Goal: Task Accomplishment & Management: Use online tool/utility

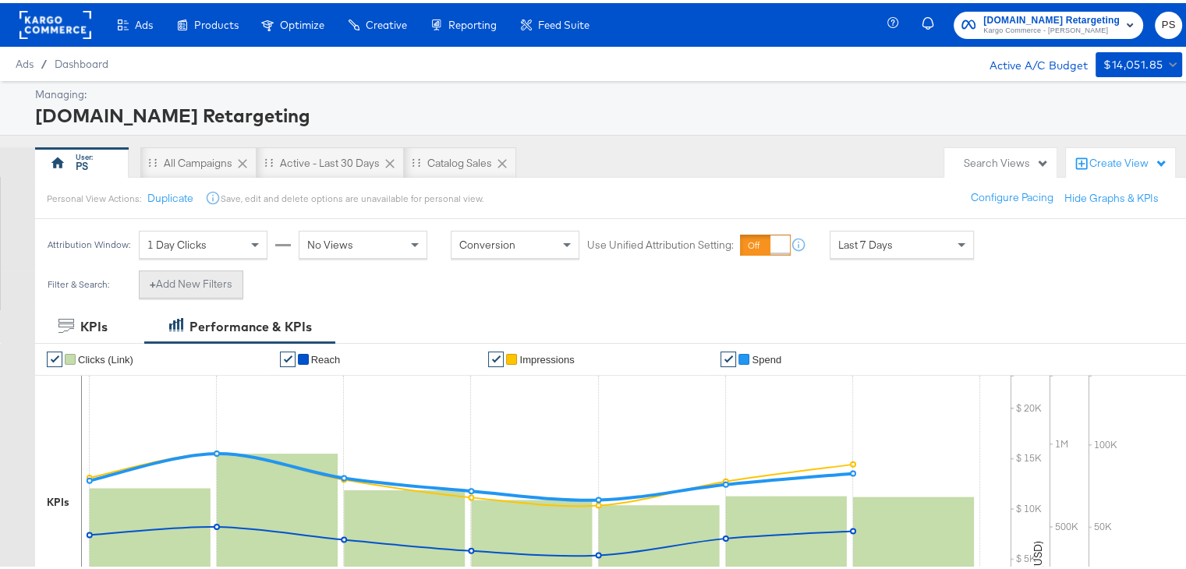
click at [192, 283] on button "+ Add New Filters" at bounding box center [191, 281] width 104 height 28
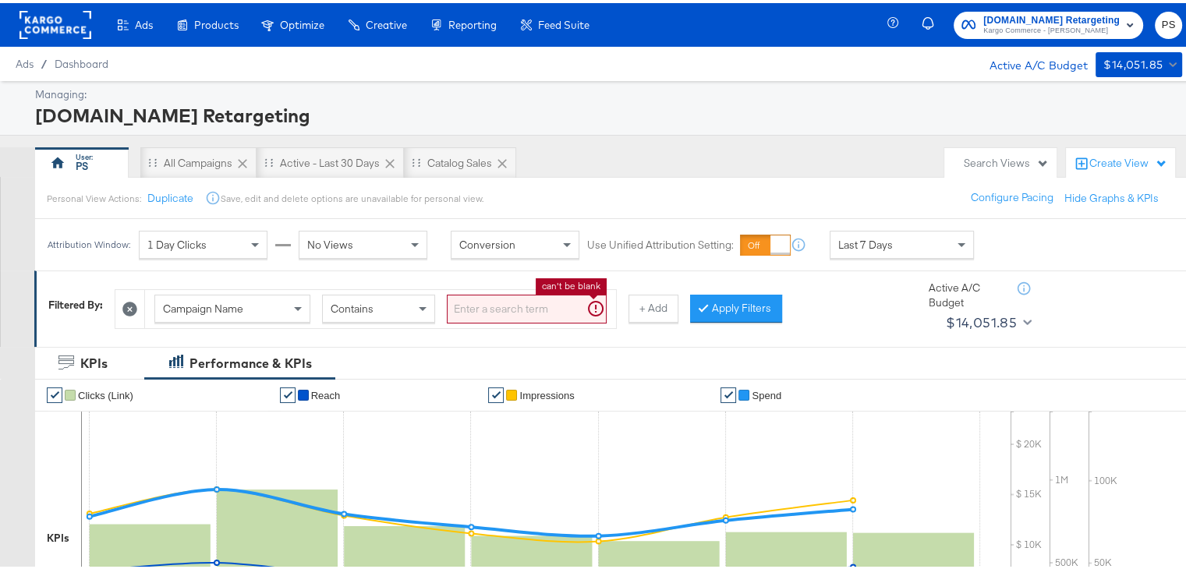
click at [474, 303] on input "search" at bounding box center [527, 306] width 160 height 29
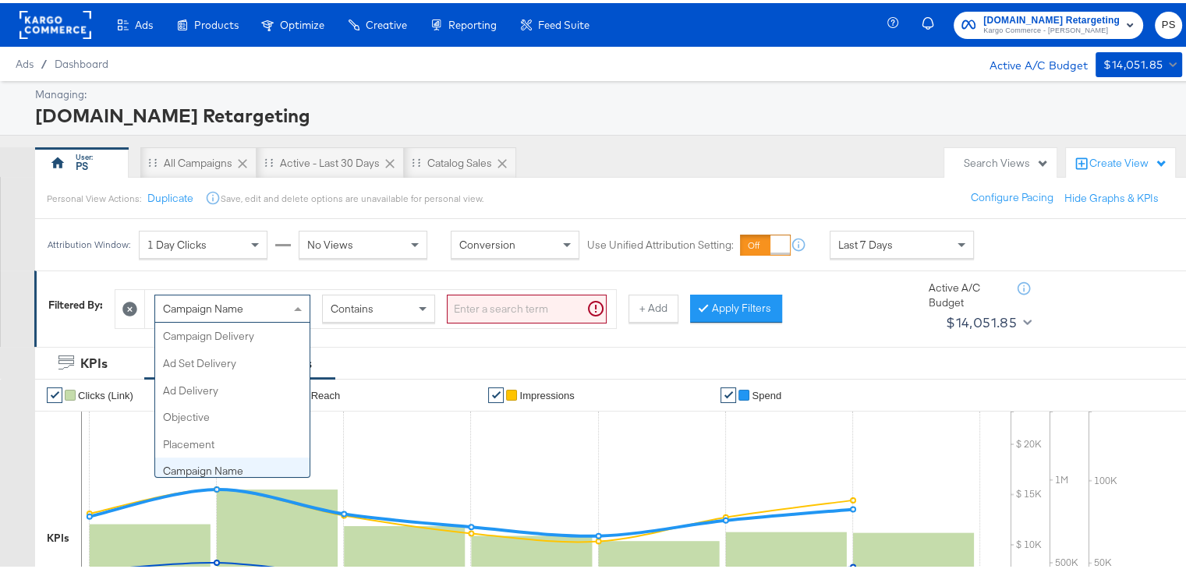
scroll to position [134, 0]
click at [246, 300] on div "Campaign Name" at bounding box center [232, 305] width 154 height 27
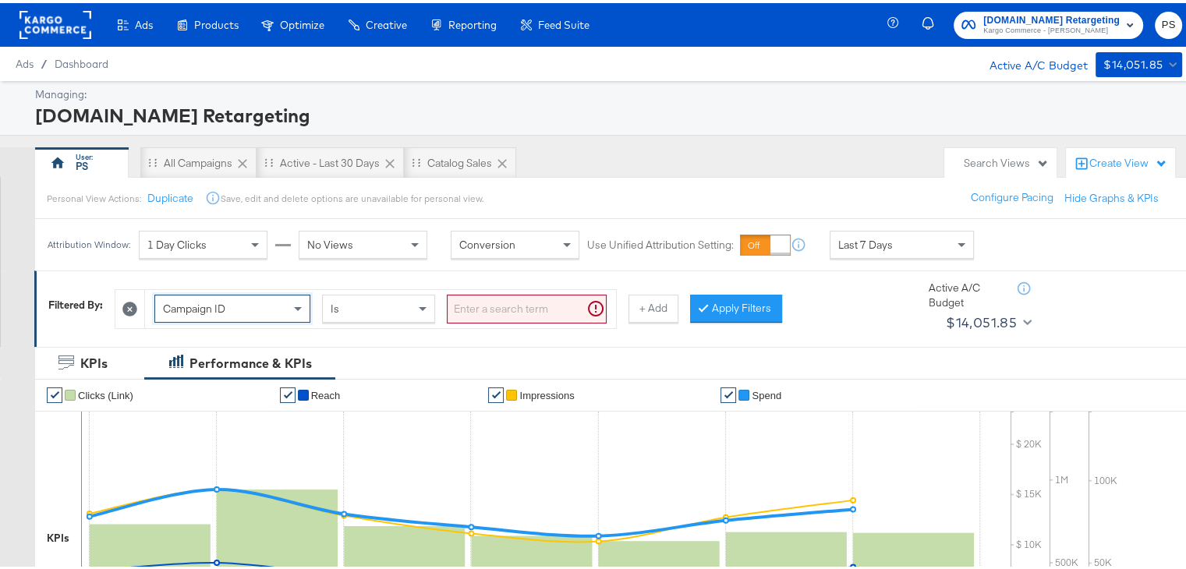
click at [515, 304] on input "search" at bounding box center [527, 306] width 160 height 29
paste input "120231402304190171"
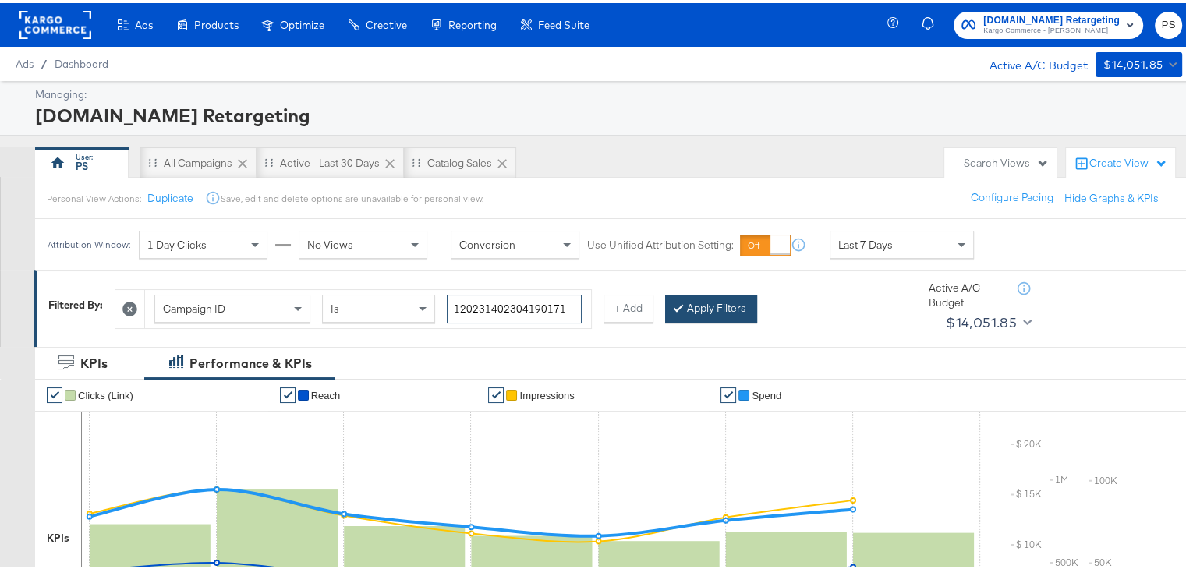
type input "120231402304190171"
click at [689, 298] on button "Apply Filters" at bounding box center [711, 306] width 92 height 28
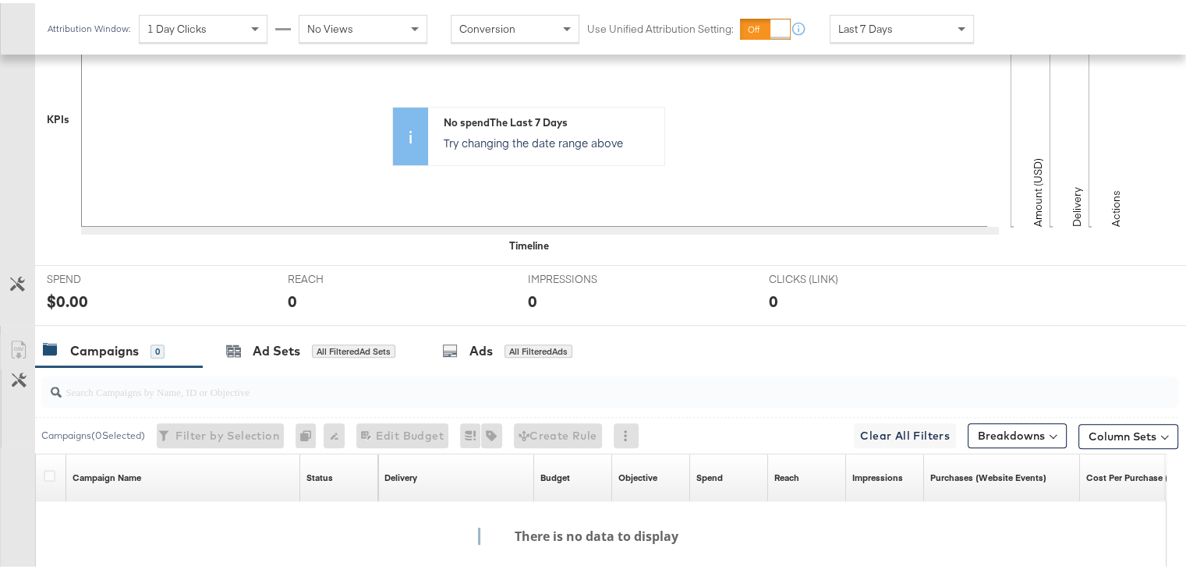
scroll to position [428, 0]
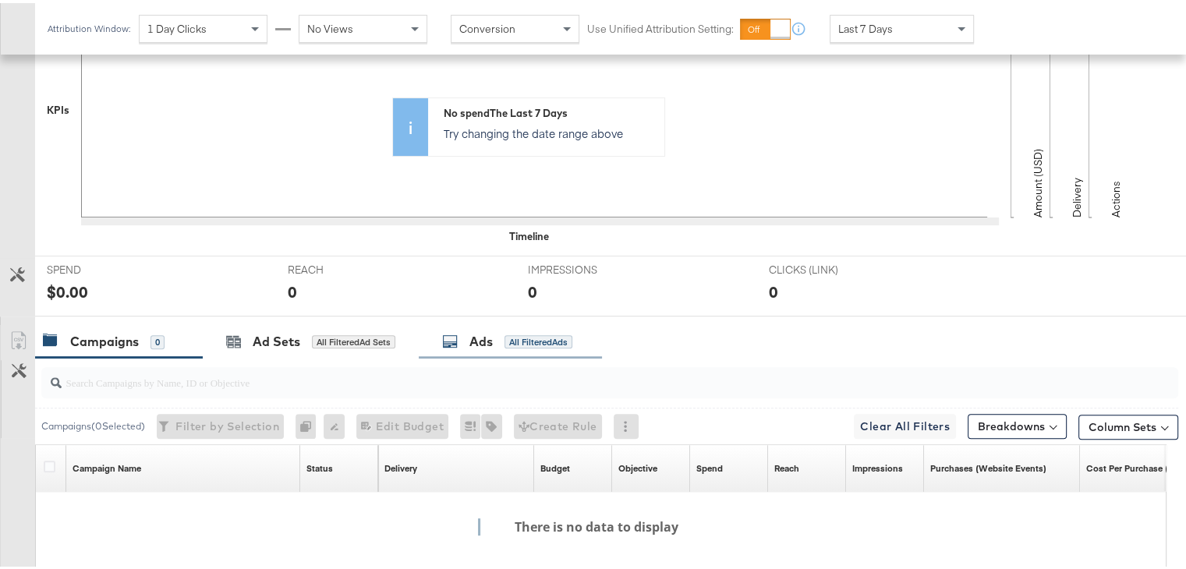
click at [475, 330] on div "Ads" at bounding box center [480, 339] width 23 height 18
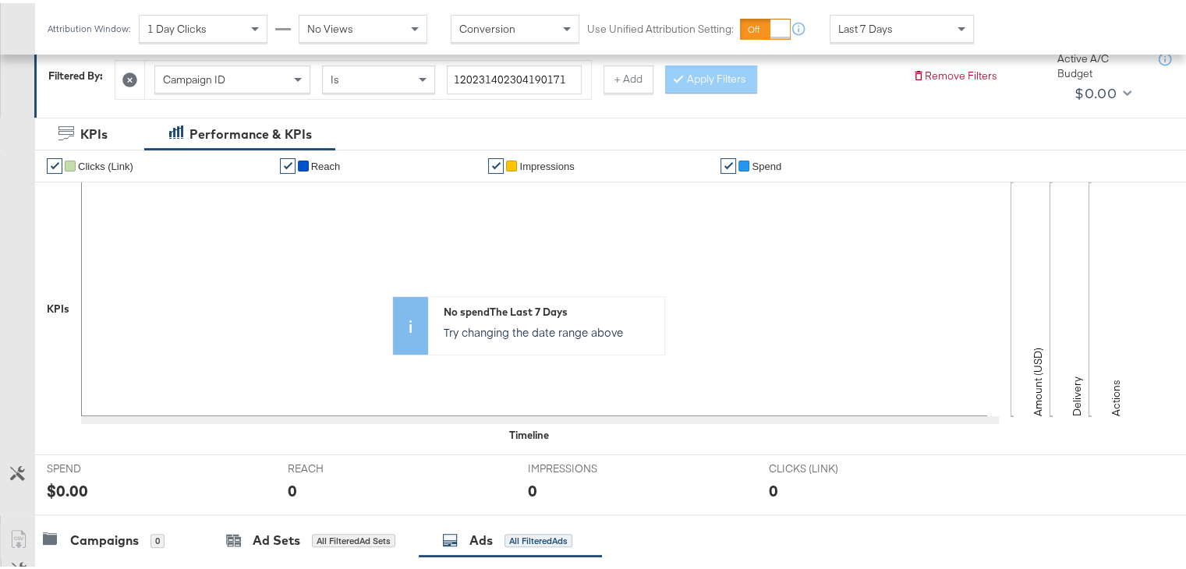
scroll to position [188, 0]
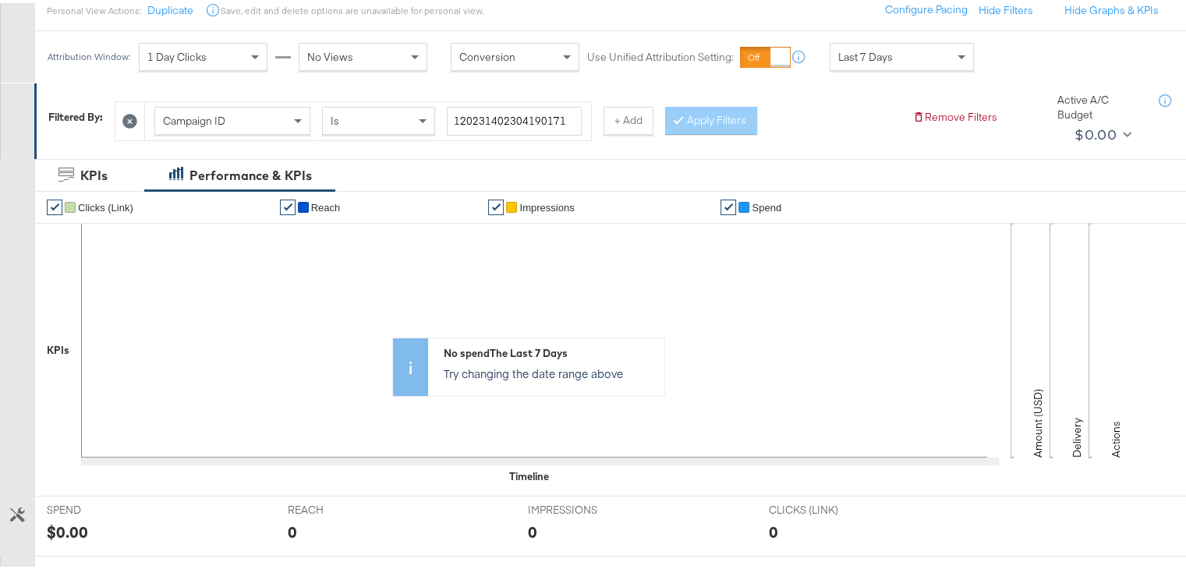
click at [225, 116] on span "Campaign ID" at bounding box center [194, 118] width 62 height 14
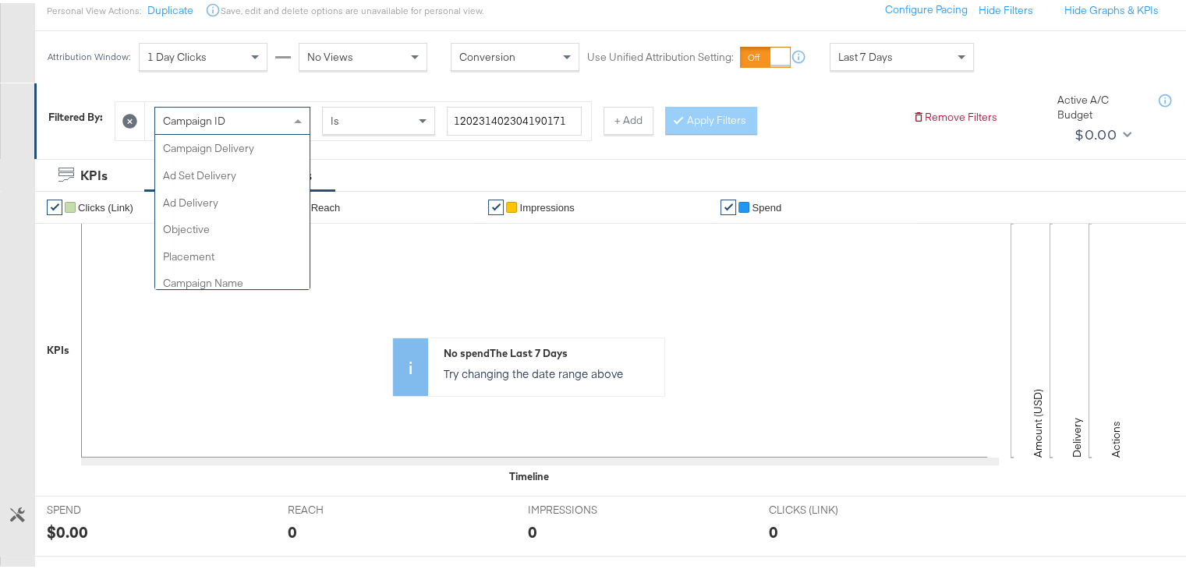
scroll to position [161, 0]
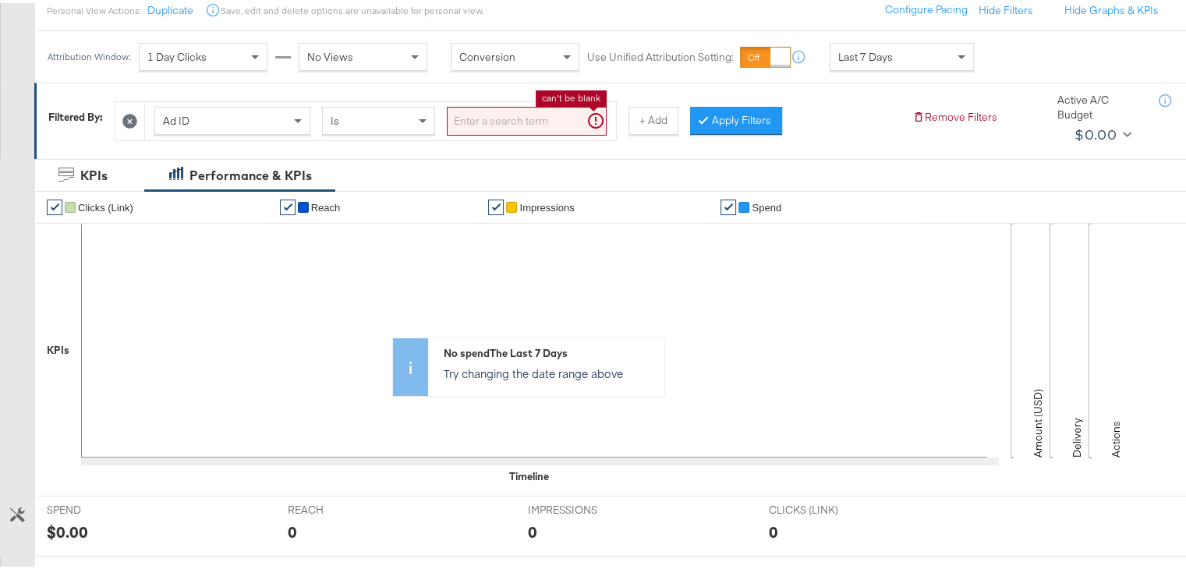
click at [473, 107] on input "search" at bounding box center [527, 118] width 160 height 29
paste input "120231402304190171"
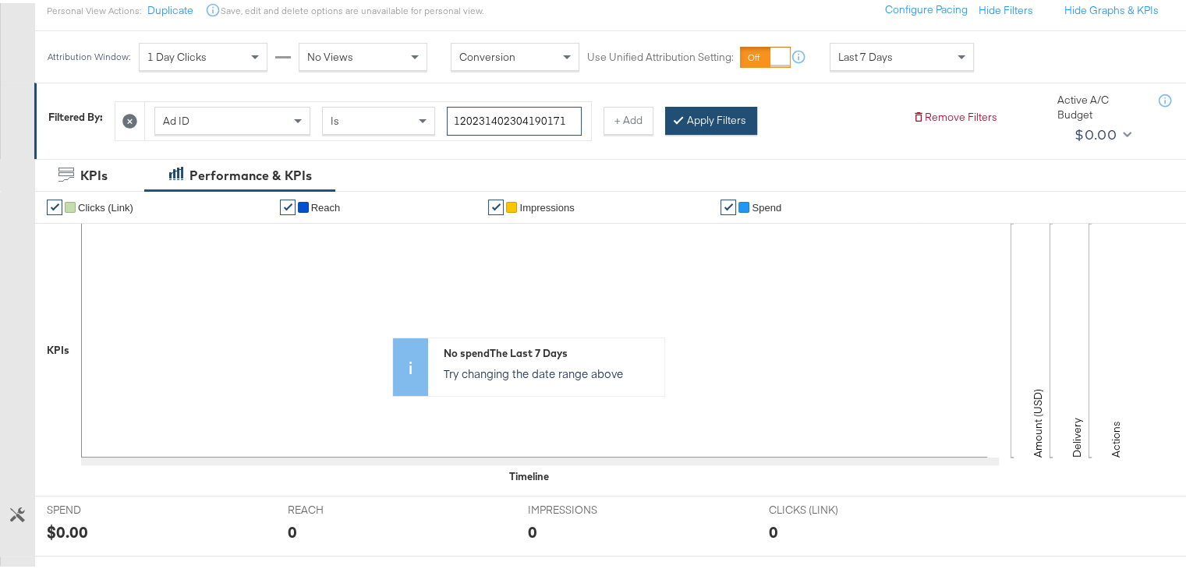
type input "120231402304190171"
click at [681, 104] on button "Apply Filters" at bounding box center [711, 118] width 92 height 28
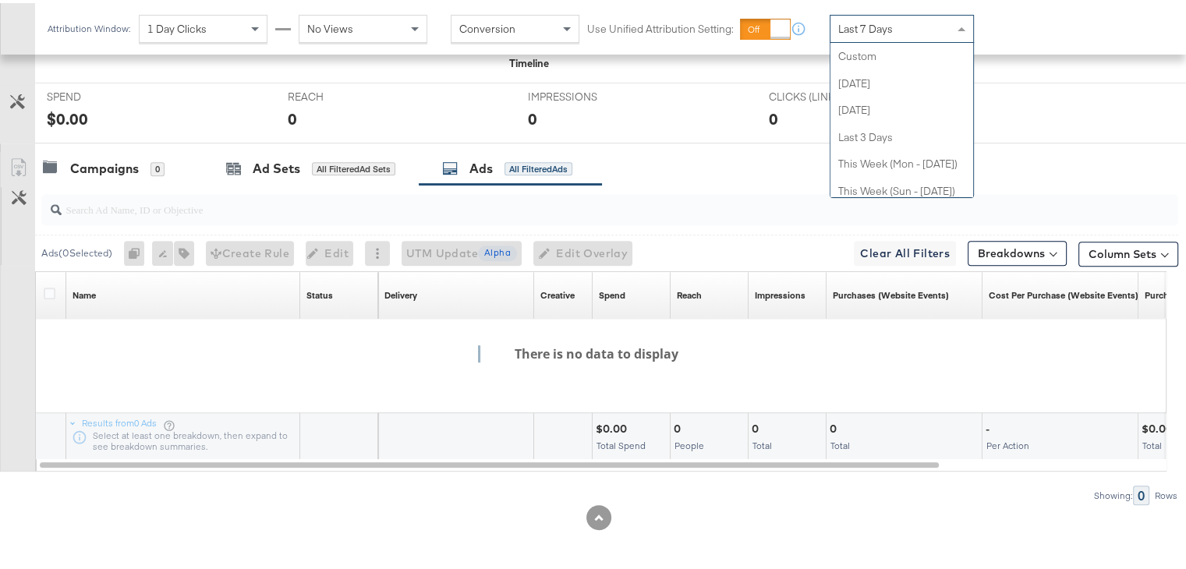
scroll to position [215, 0]
click at [901, 18] on div "Last 7 Days" at bounding box center [901, 25] width 143 height 27
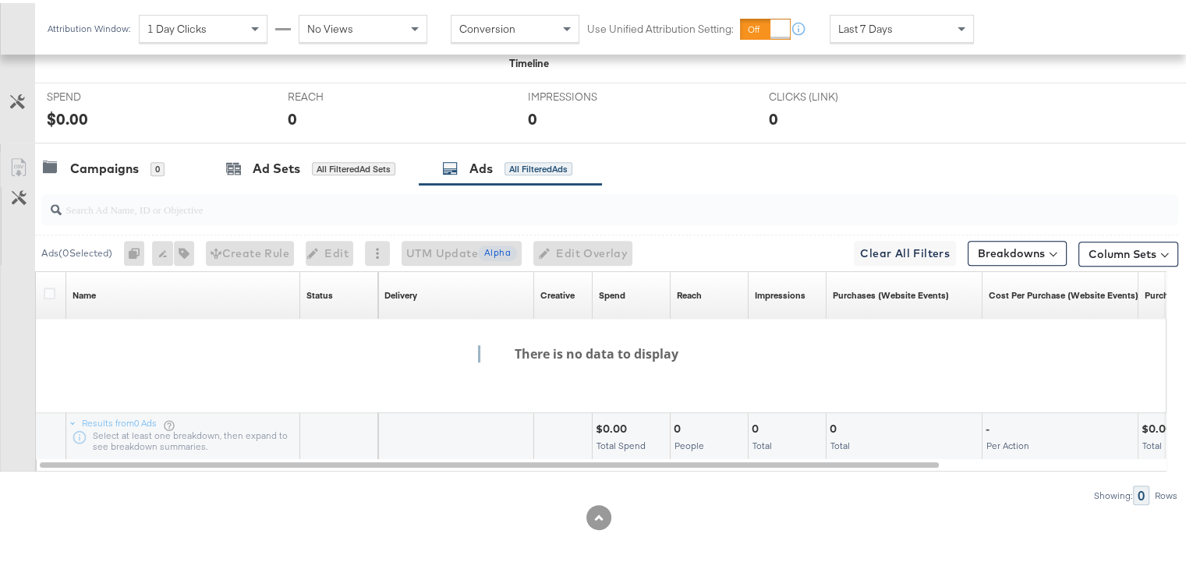
click at [727, 104] on div "0" at bounding box center [637, 115] width 218 height 23
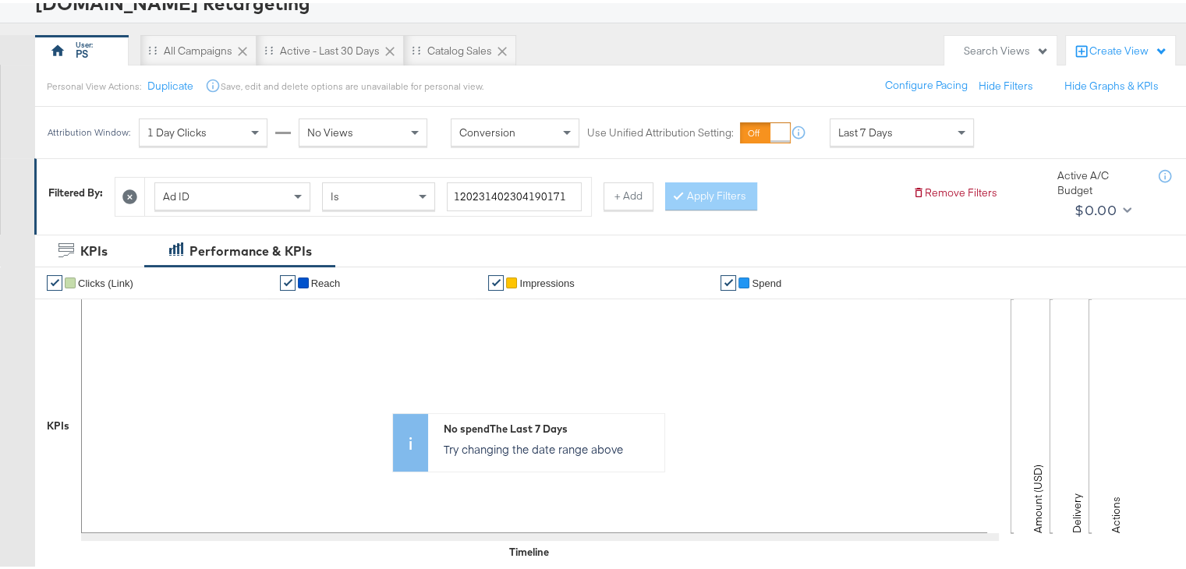
scroll to position [0, 0]
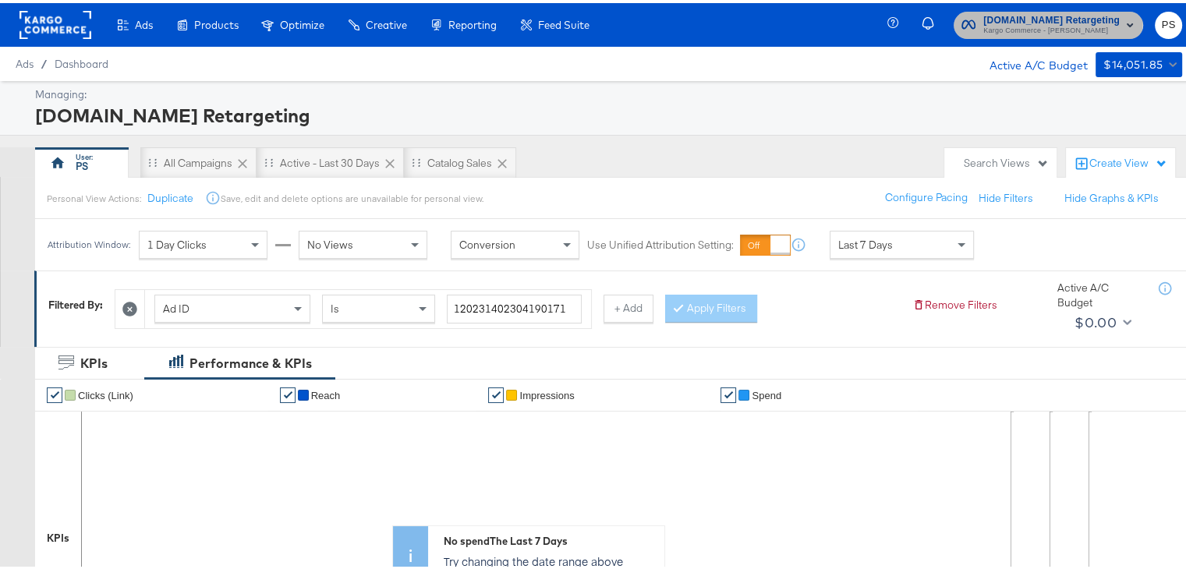
click at [1038, 15] on span "Apartments.com Retargeting" at bounding box center [1051, 17] width 136 height 16
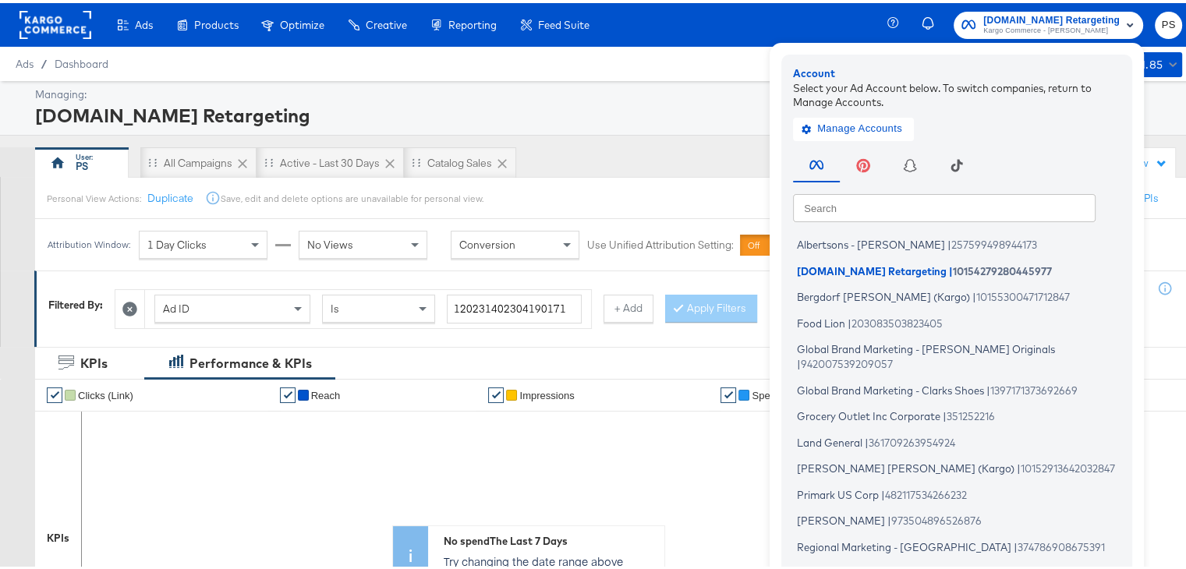
click at [48, 16] on rect at bounding box center [55, 22] width 72 height 28
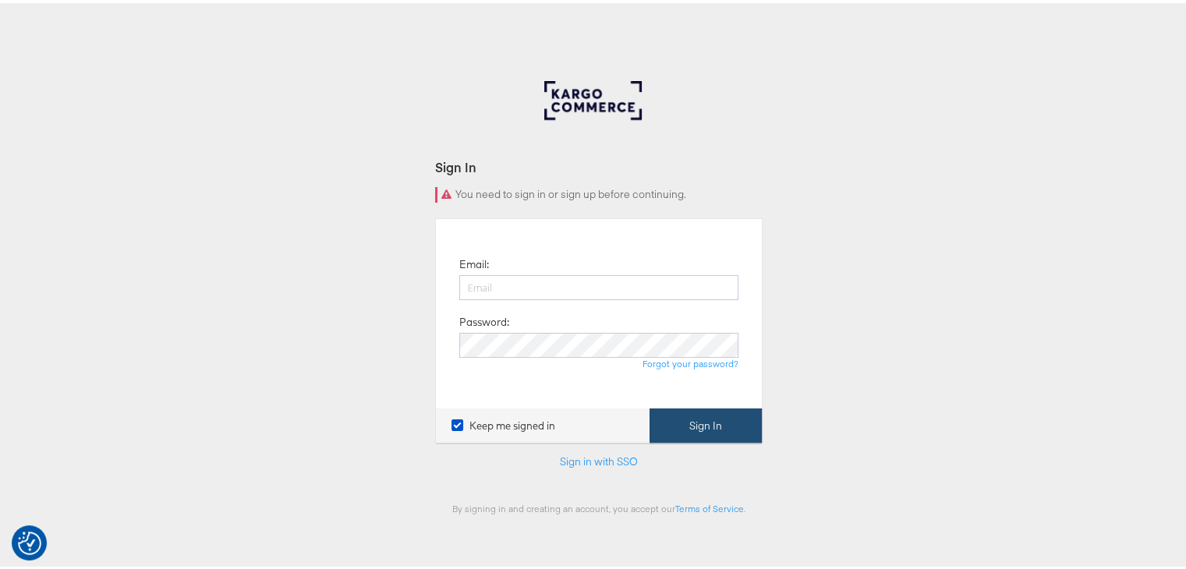
type input "[EMAIL_ADDRESS][DOMAIN_NAME]"
click at [692, 433] on button "Sign In" at bounding box center [706, 422] width 112 height 35
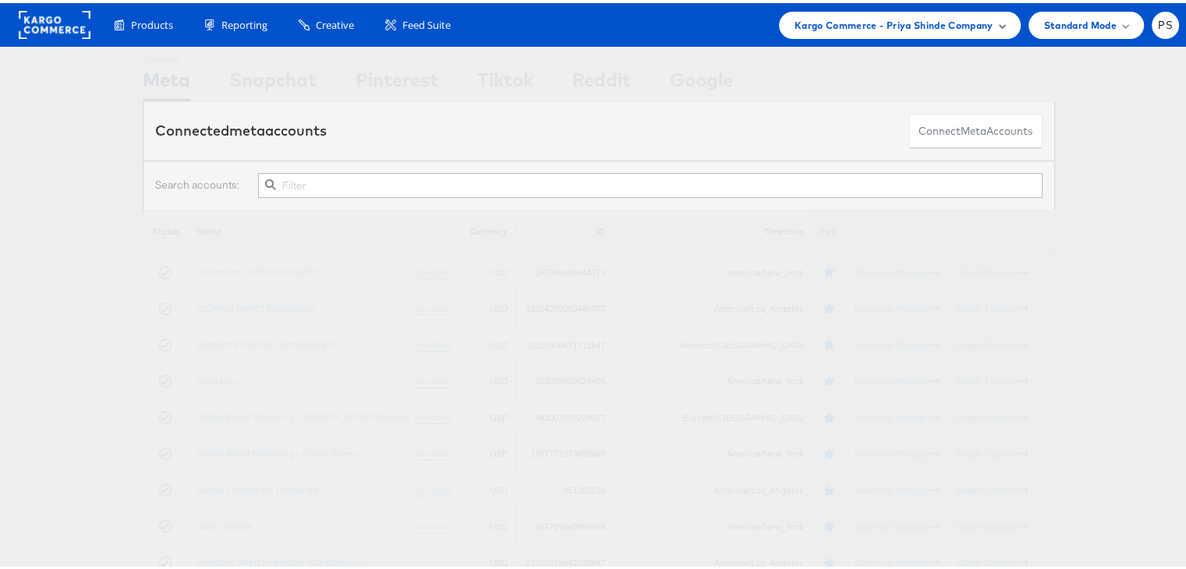
click at [907, 11] on div "Kargo Commerce - Priya Shinde Company" at bounding box center [900, 22] width 242 height 27
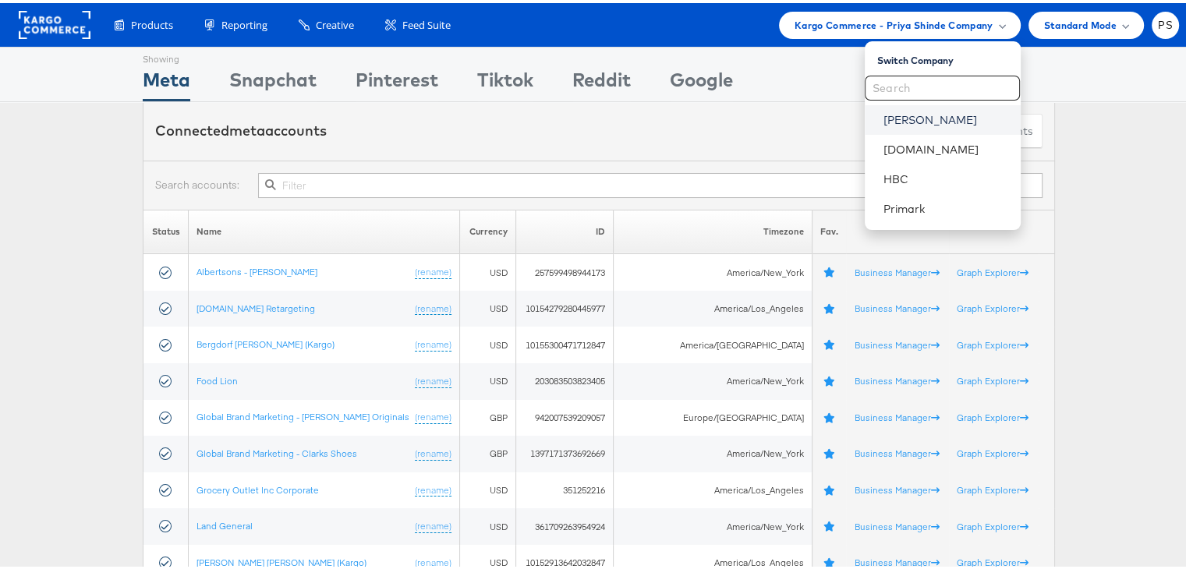
click at [887, 122] on link "Belk" at bounding box center [945, 117] width 125 height 16
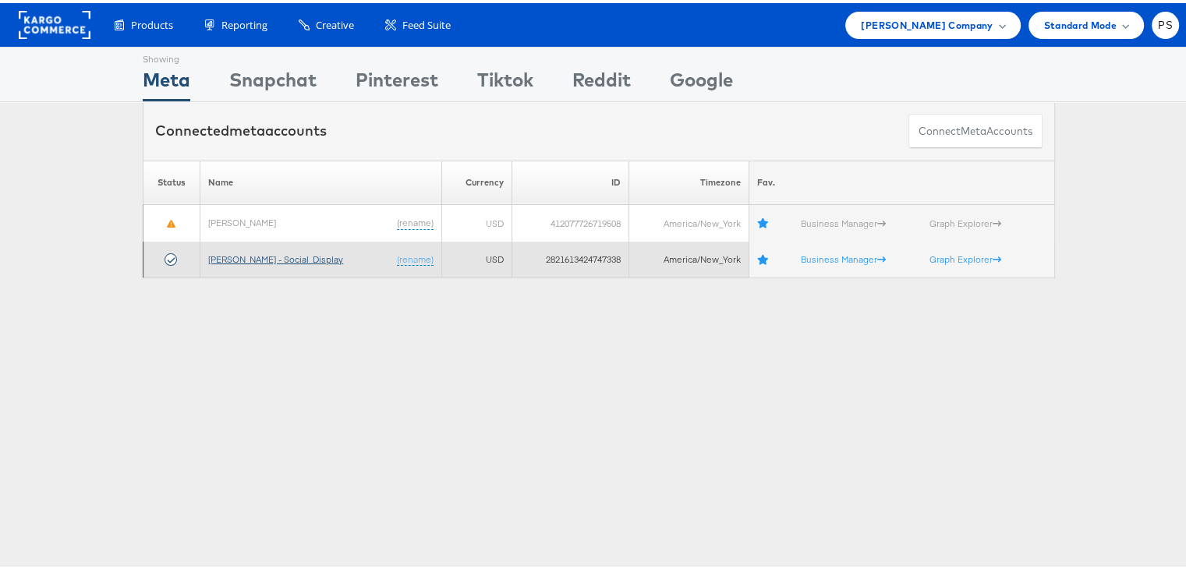
click at [246, 252] on link "Belk - Social_Display" at bounding box center [275, 256] width 135 height 12
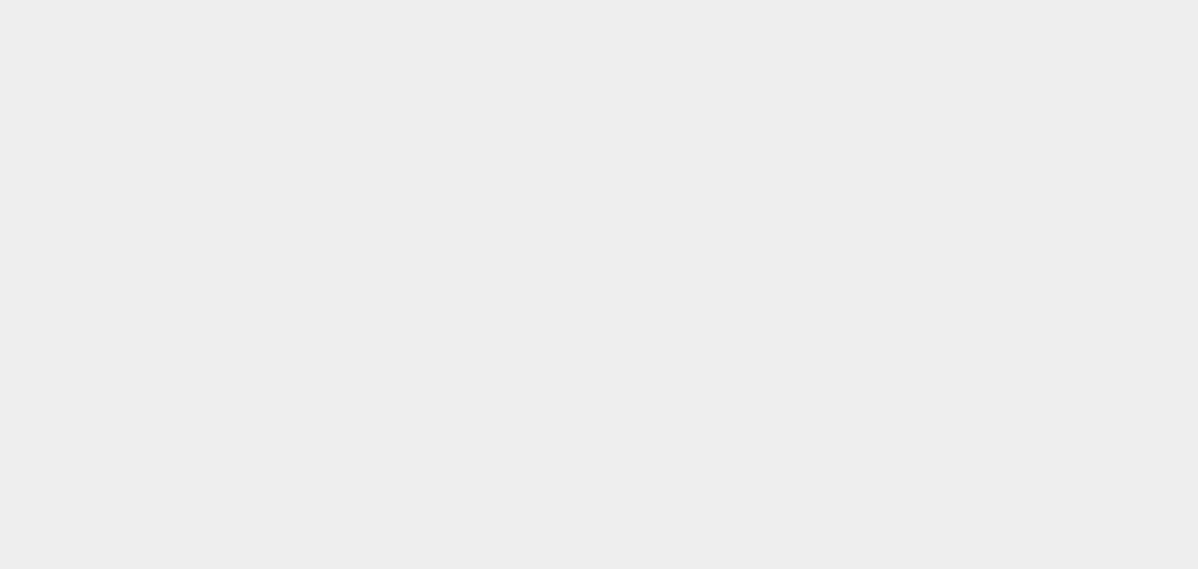
click at [427, 409] on body at bounding box center [599, 265] width 1198 height 531
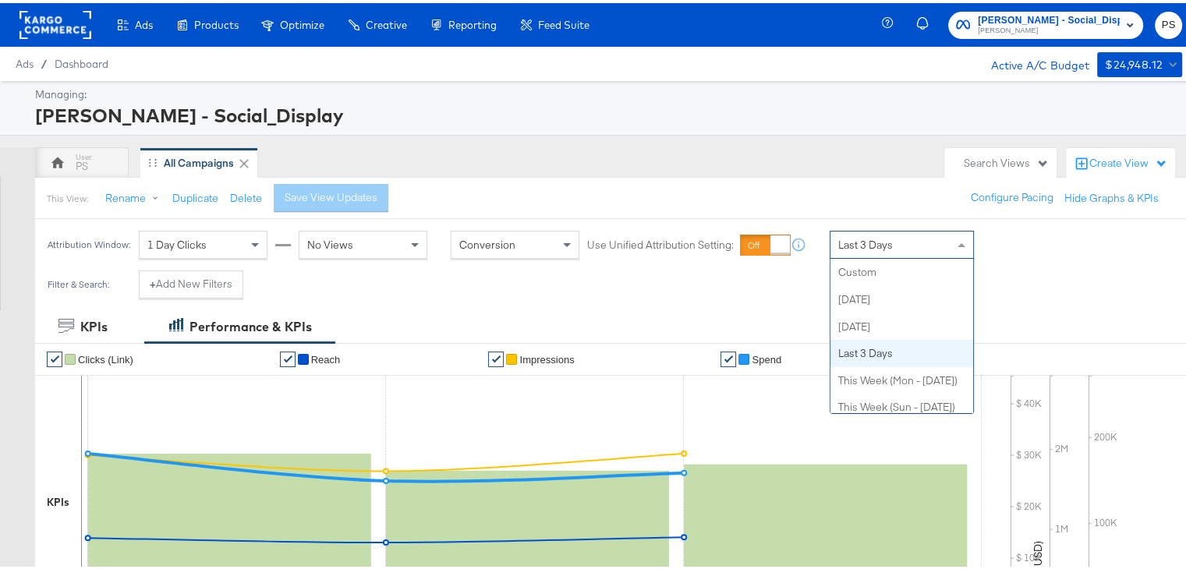
click at [854, 244] on span "Last 3 Days" at bounding box center [865, 242] width 55 height 14
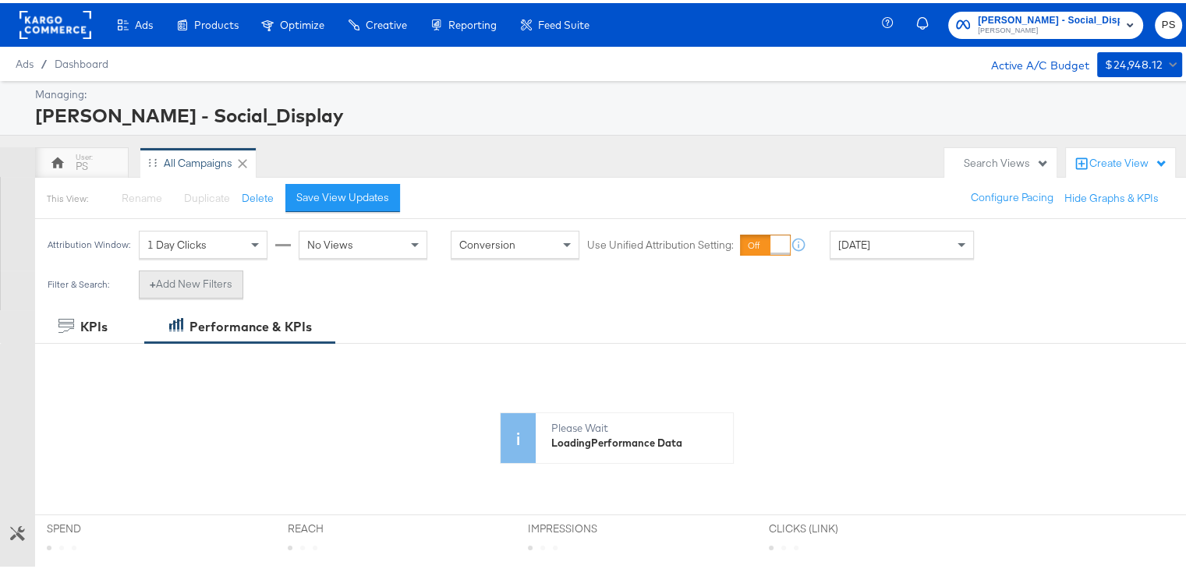
click at [220, 289] on button "+ Add New Filters" at bounding box center [191, 281] width 104 height 28
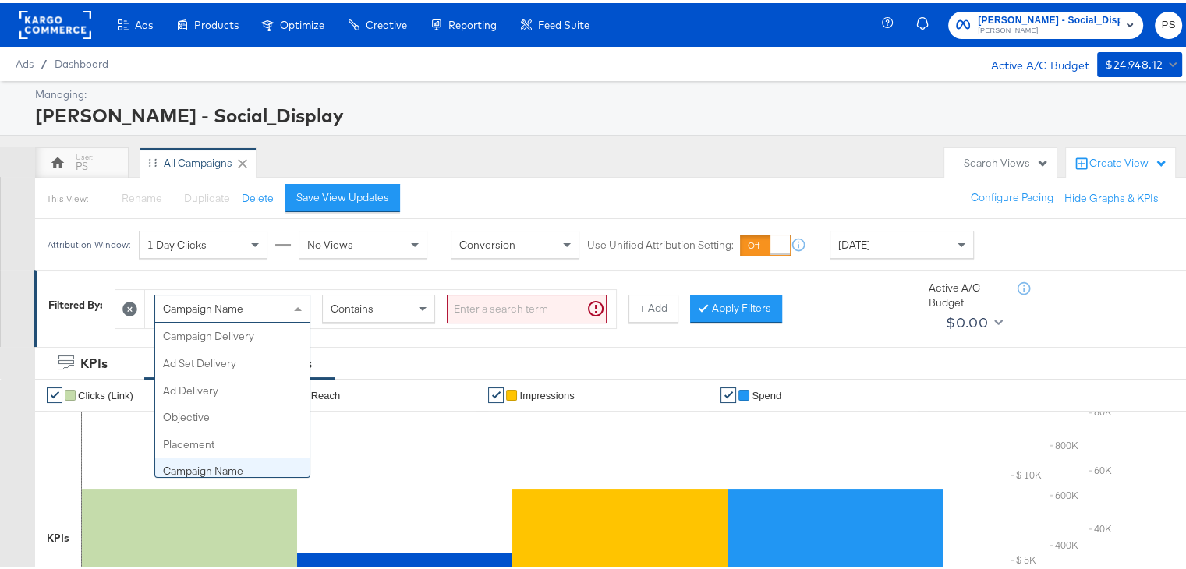
click at [292, 301] on span at bounding box center [299, 305] width 19 height 27
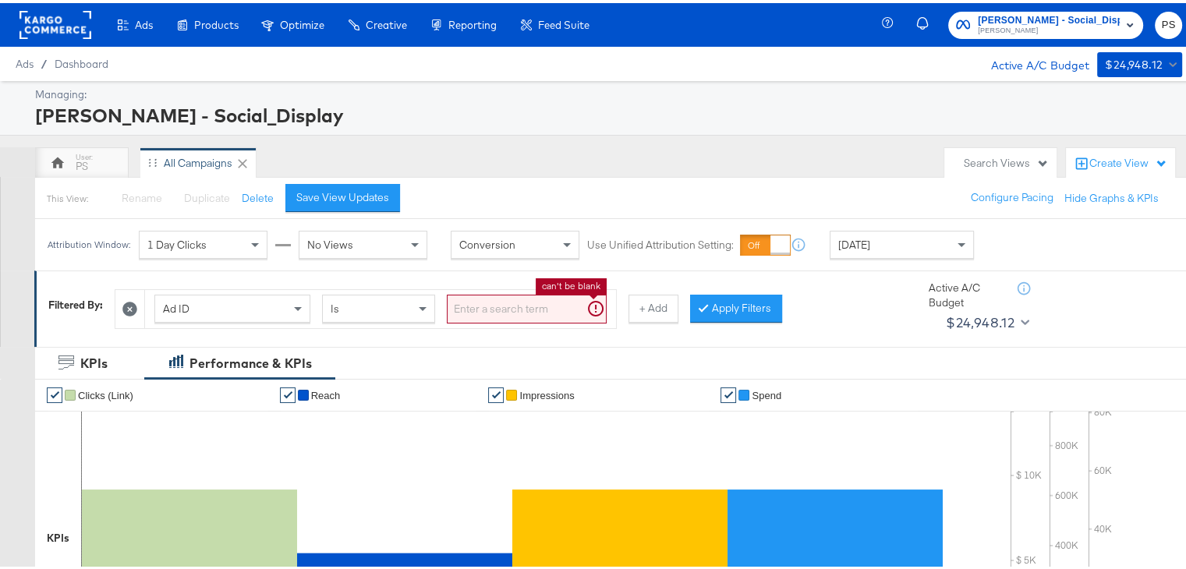
click at [467, 310] on input "search" at bounding box center [527, 306] width 160 height 29
click at [522, 317] on input "search" at bounding box center [527, 306] width 160 height 29
paste input "120231402304190171"
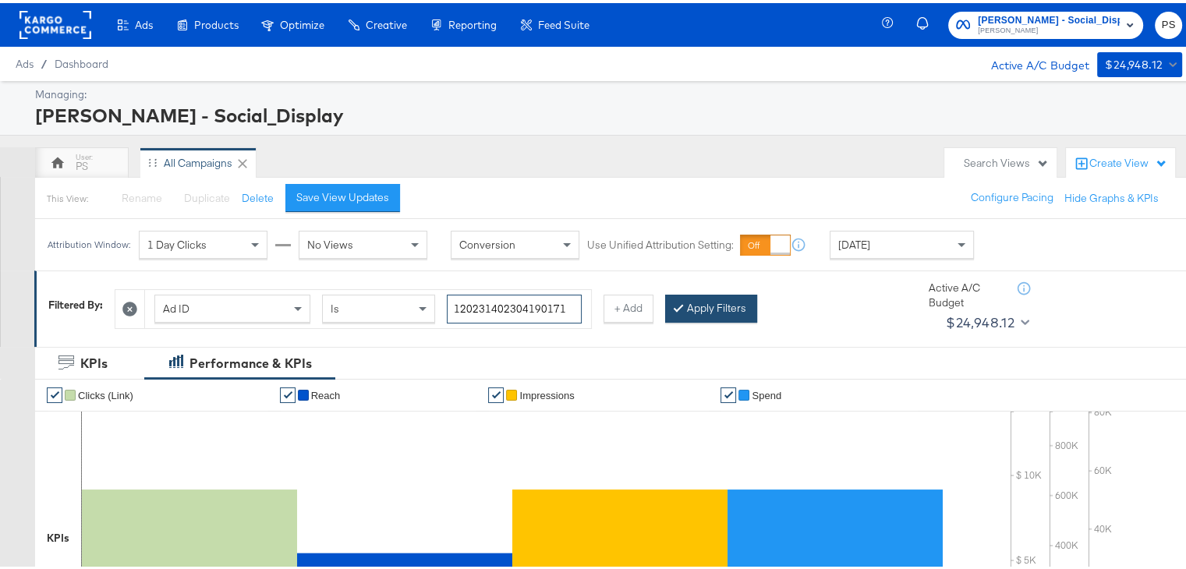
type input "120231402304190171"
click at [707, 306] on button "Apply Filters" at bounding box center [711, 306] width 92 height 28
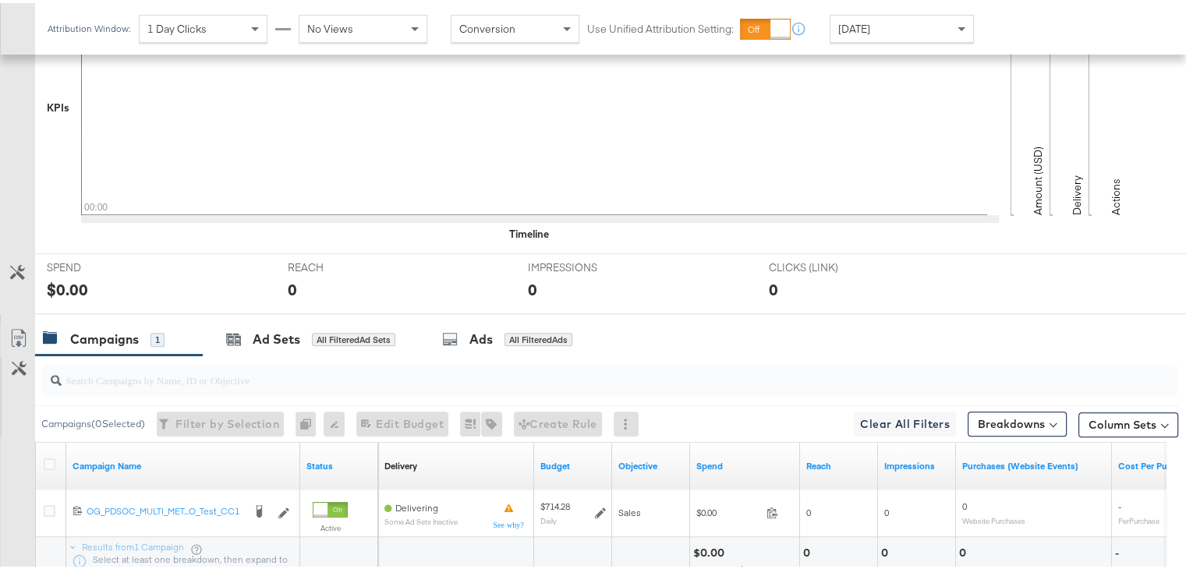
scroll to position [432, 0]
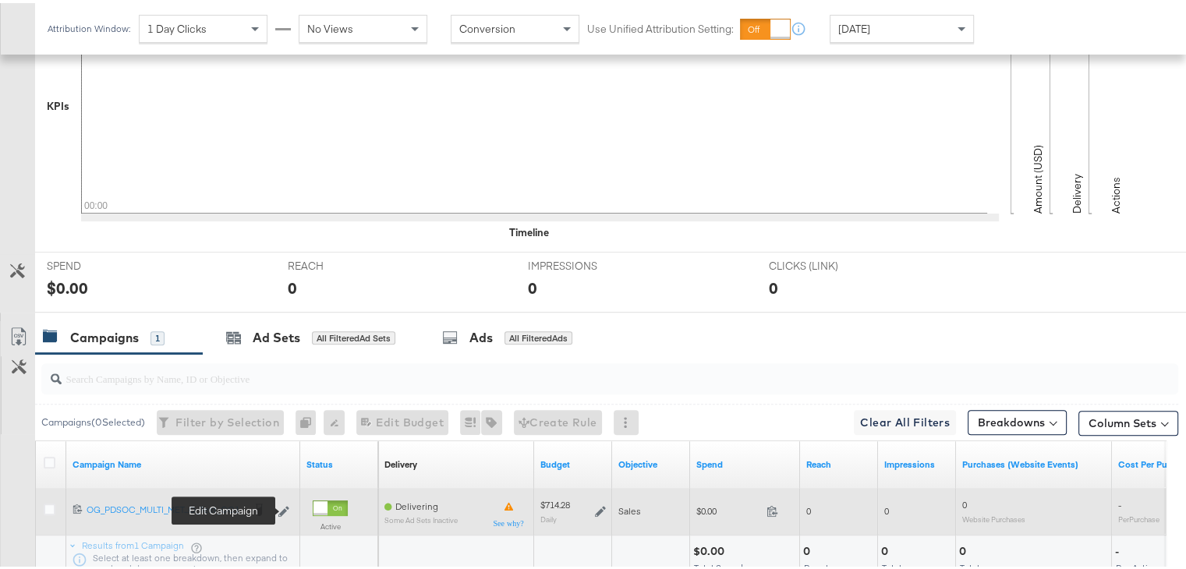
click at [280, 506] on icon at bounding box center [283, 508] width 11 height 11
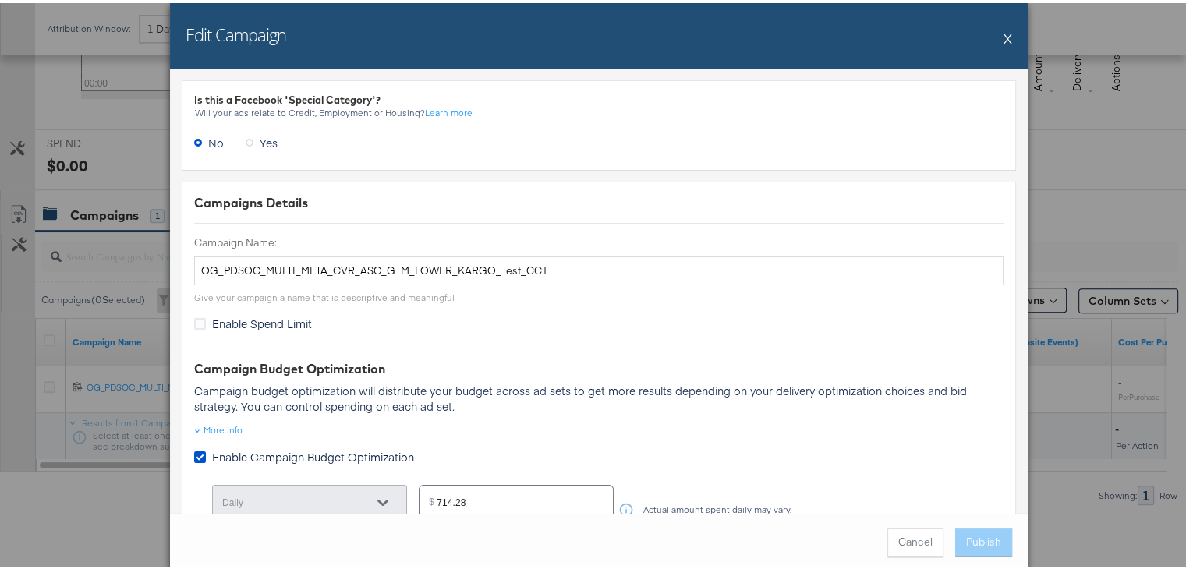
scroll to position [267, 0]
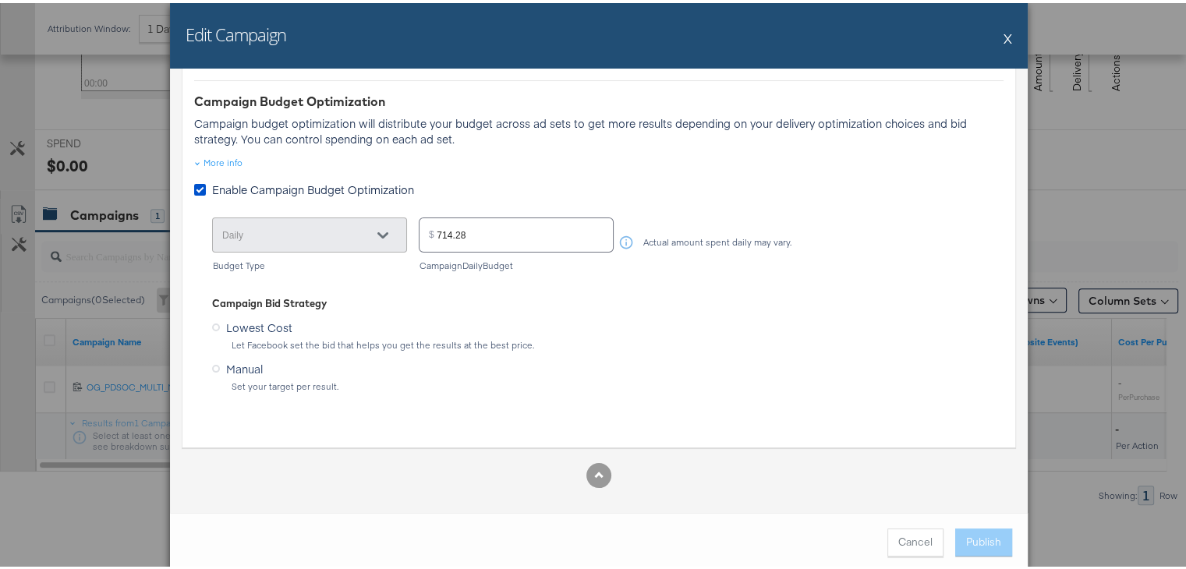
click at [1004, 33] on button "X" at bounding box center [1008, 34] width 9 height 31
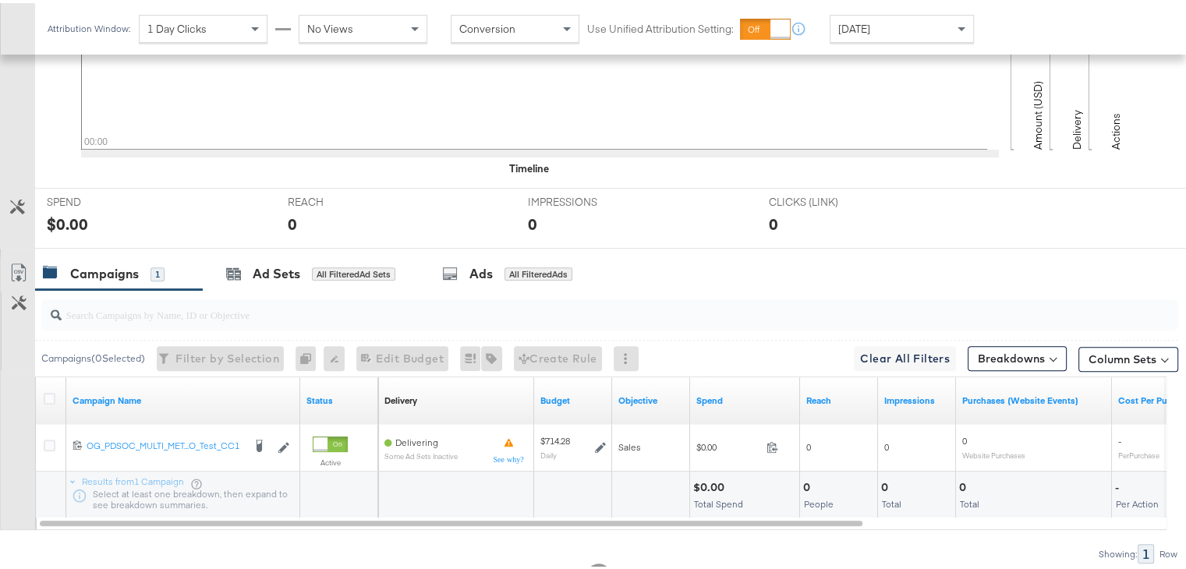
scroll to position [554, 0]
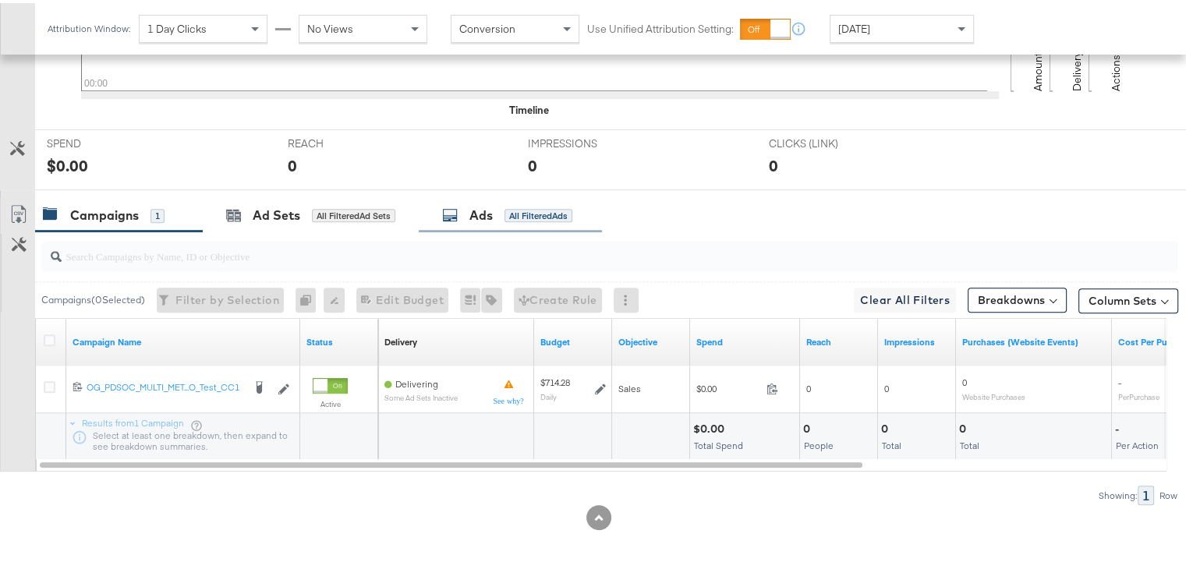
click at [485, 211] on div "Ads" at bounding box center [480, 213] width 23 height 18
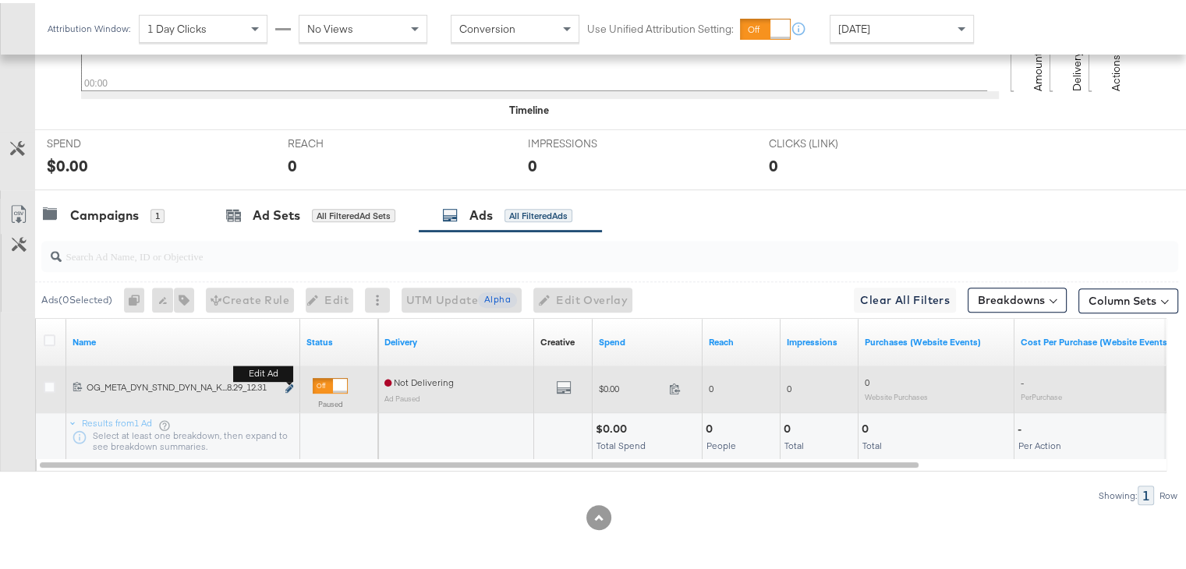
click at [288, 383] on icon "link" at bounding box center [289, 385] width 8 height 9
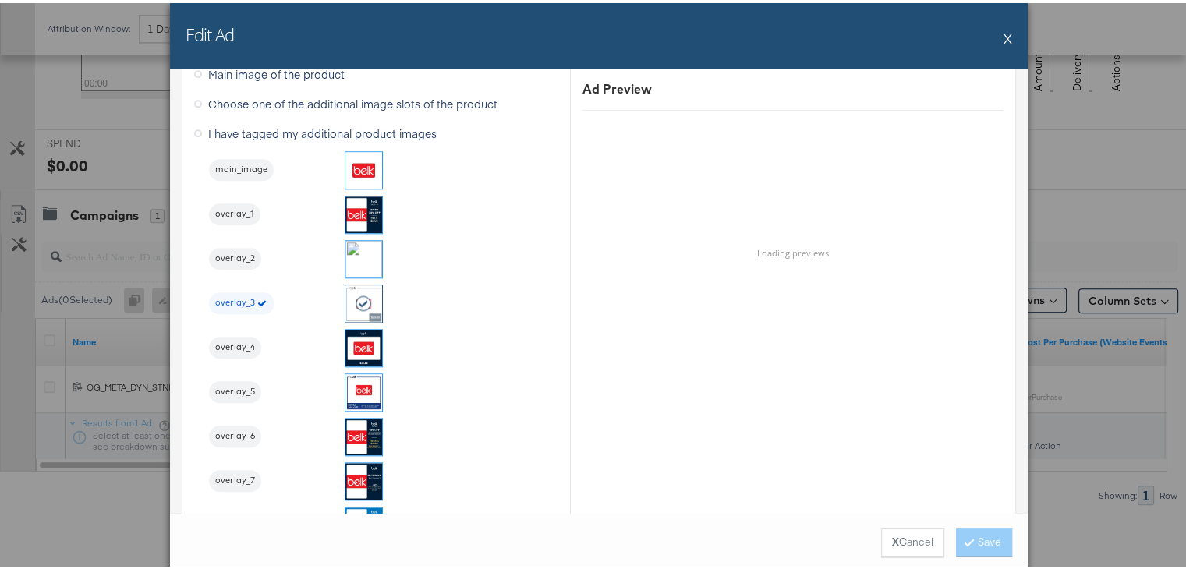
scroll to position [1666, 0]
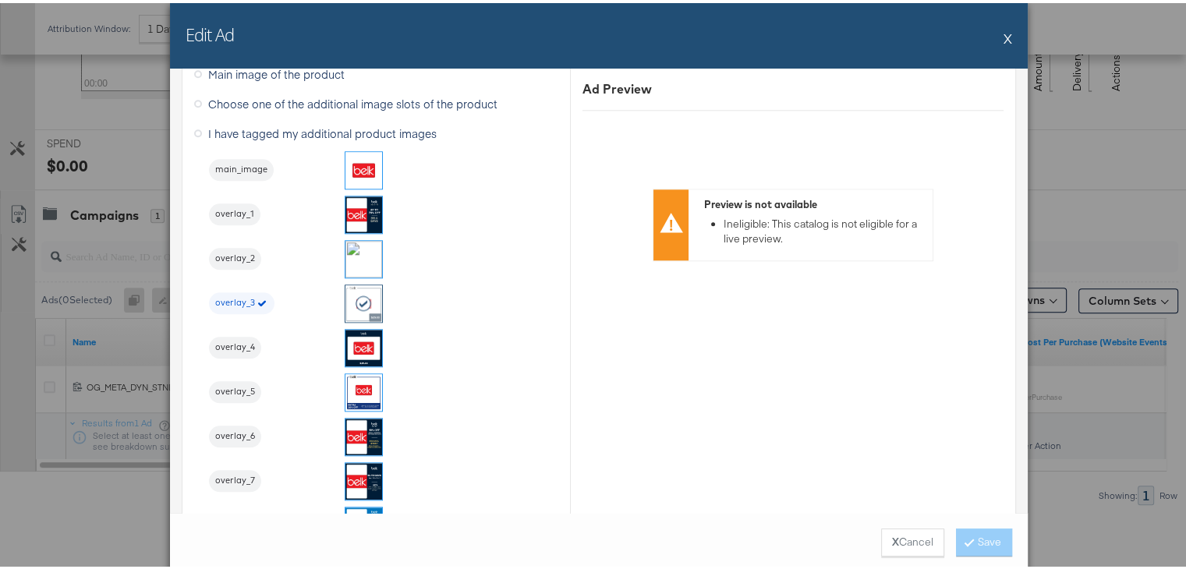
click at [1004, 38] on button "X" at bounding box center [1008, 34] width 9 height 31
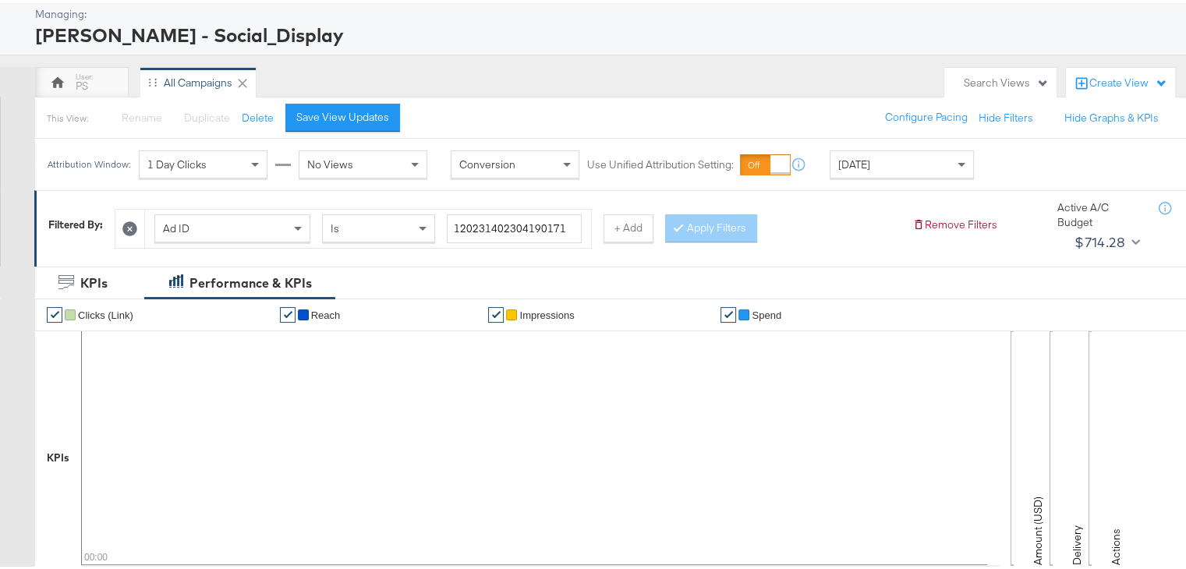
scroll to position [13, 0]
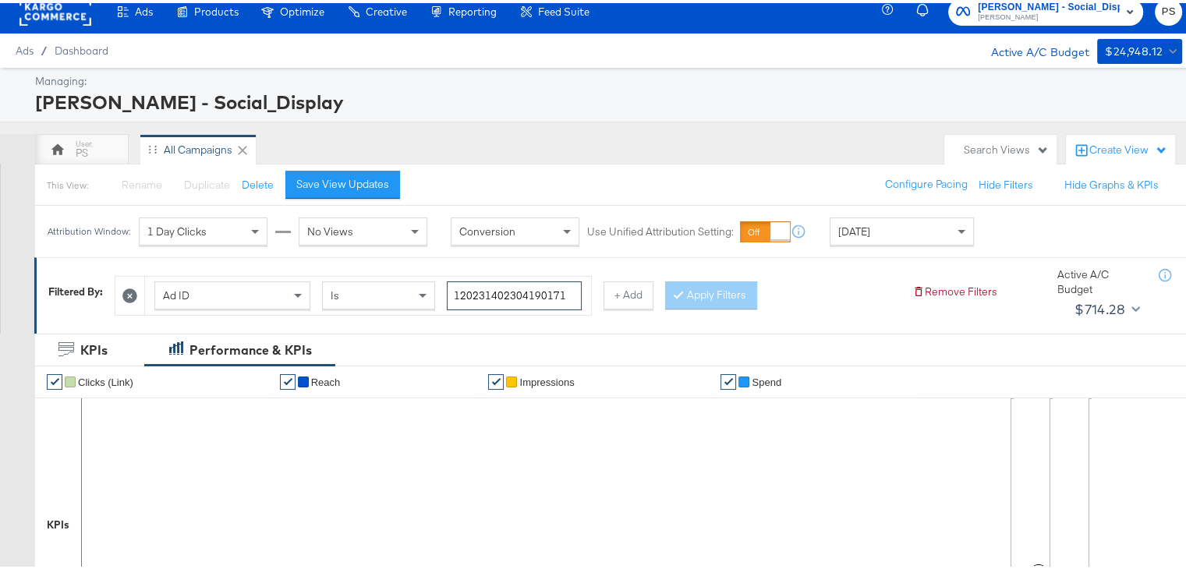
click at [490, 288] on input "120231402304190171" at bounding box center [514, 292] width 135 height 29
paste input "60453057"
type input "120231604530570171"
click at [713, 285] on button "Apply Filters" at bounding box center [711, 292] width 92 height 28
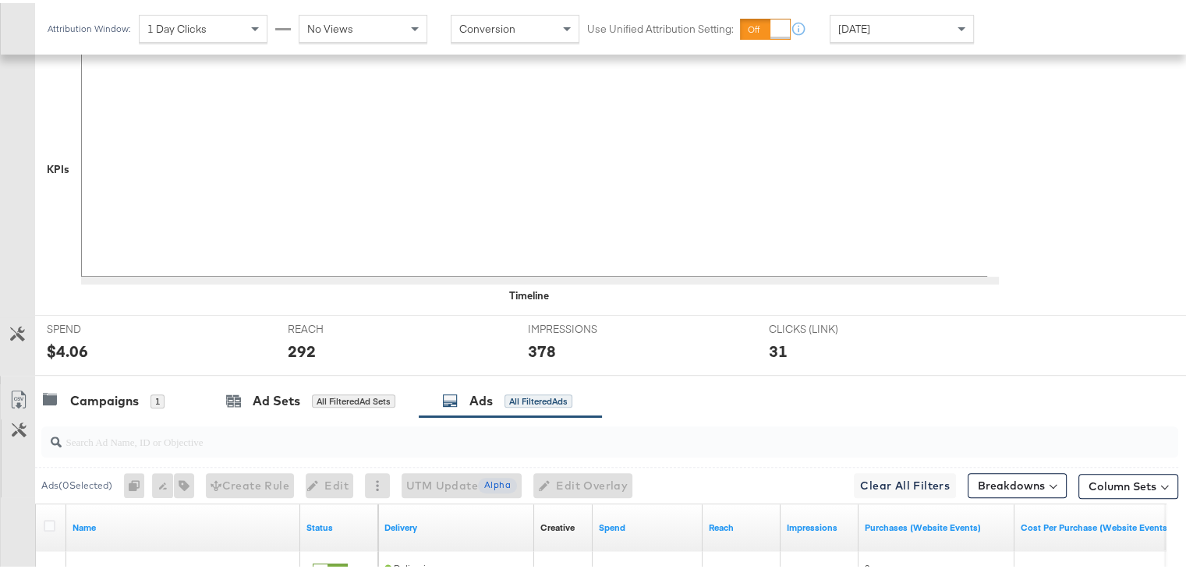
scroll to position [398, 0]
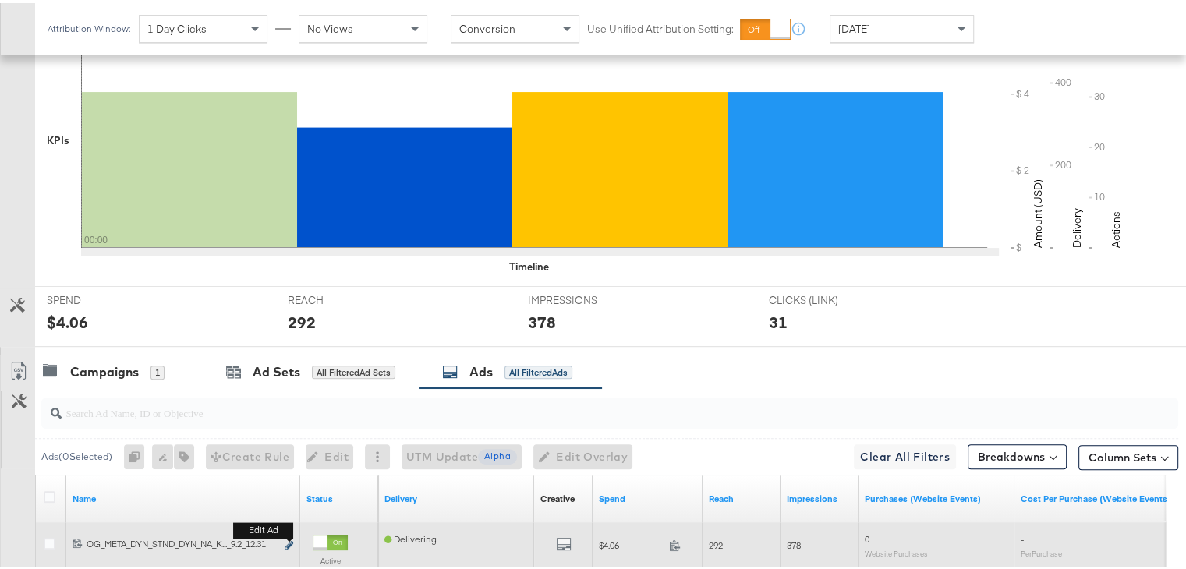
click at [287, 536] on button "Edit ad" at bounding box center [289, 543] width 9 height 16
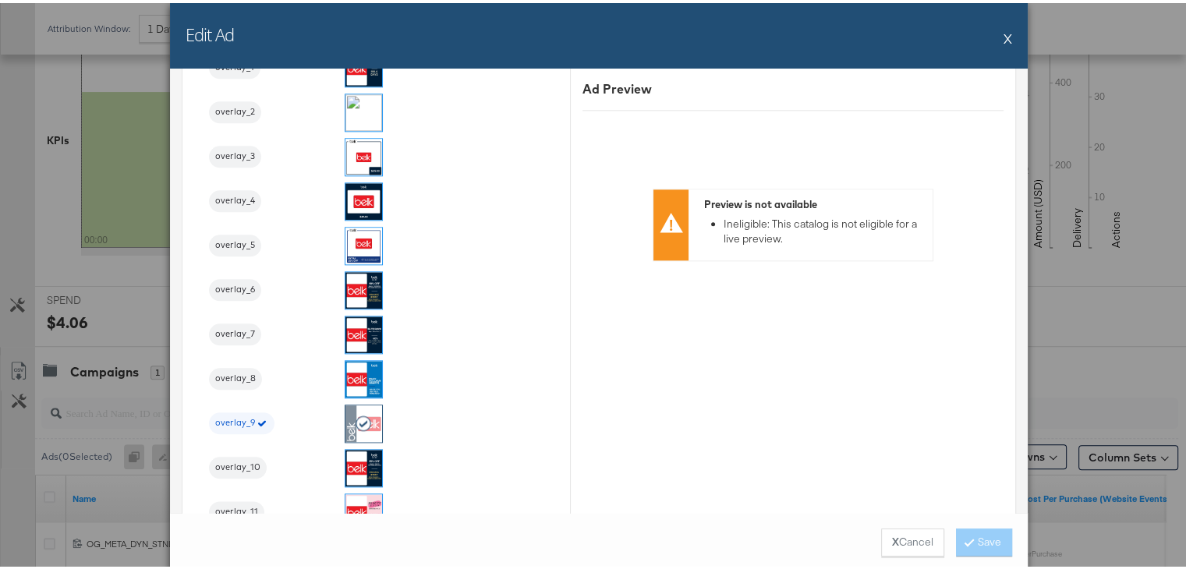
scroll to position [1812, 0]
click at [1004, 35] on button "X" at bounding box center [1008, 34] width 9 height 31
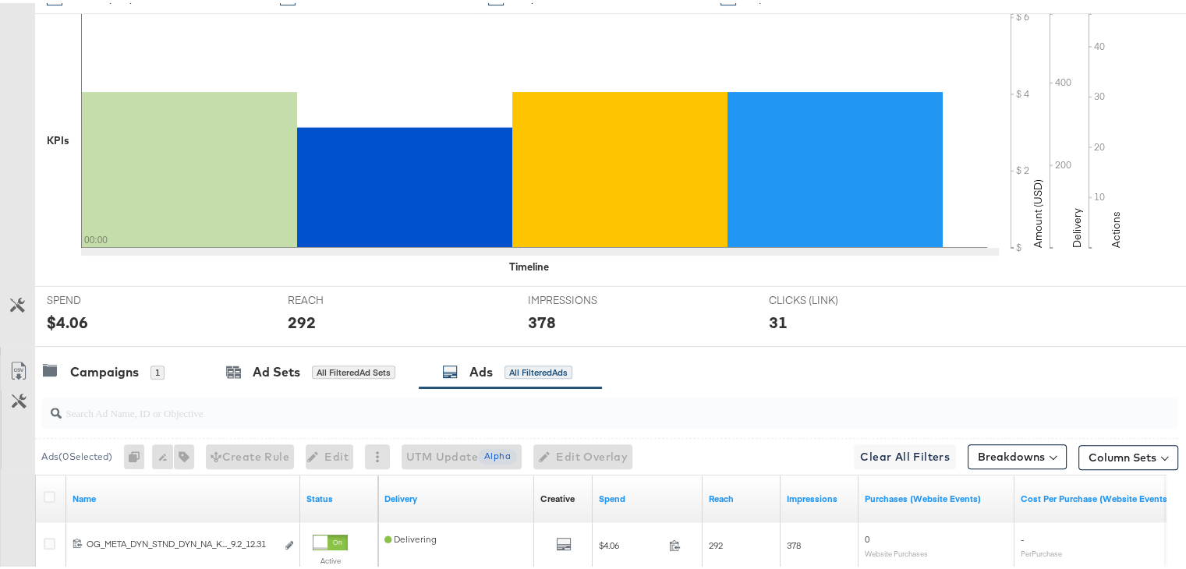
scroll to position [0, 0]
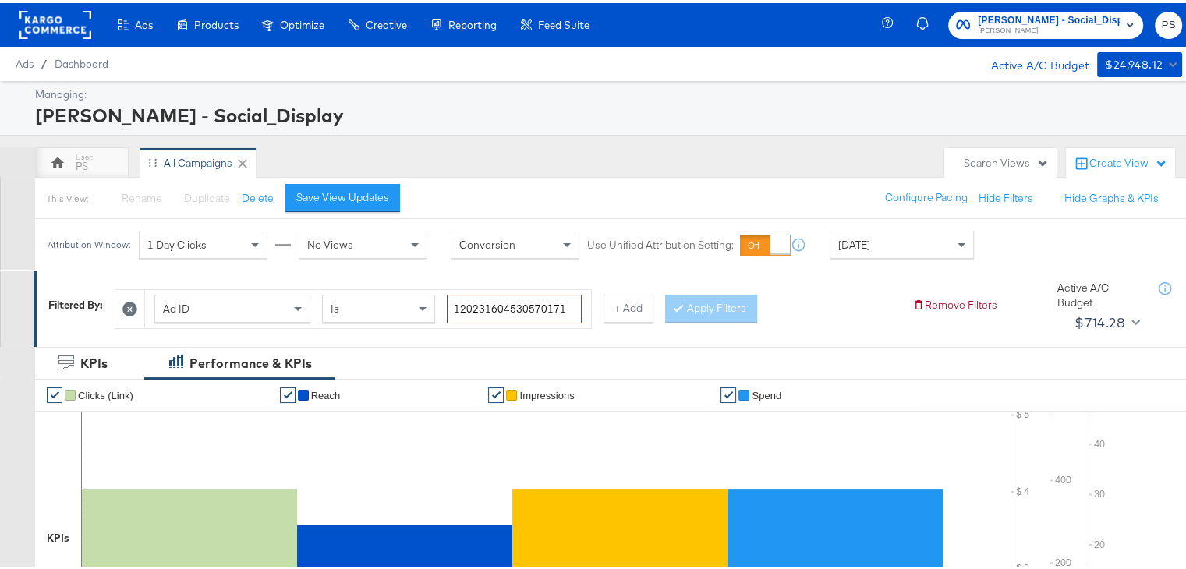
click at [508, 299] on input "120231604530570171" at bounding box center [514, 306] width 135 height 29
paste input "4"
type input "120231604530540171"
click at [700, 303] on button "Apply Filters" at bounding box center [711, 306] width 92 height 28
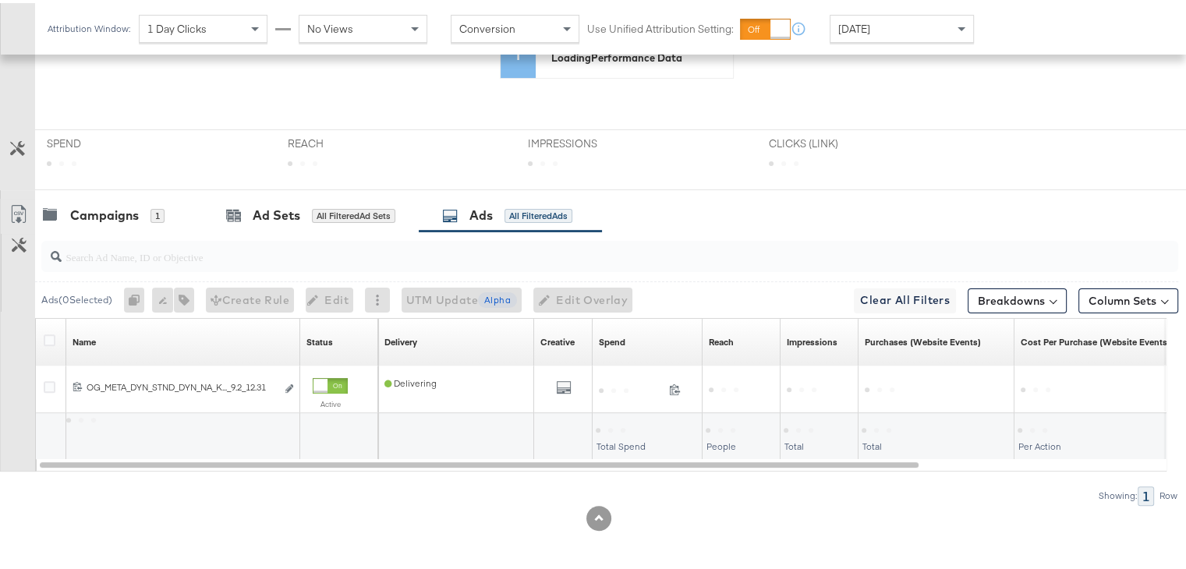
scroll to position [554, 0]
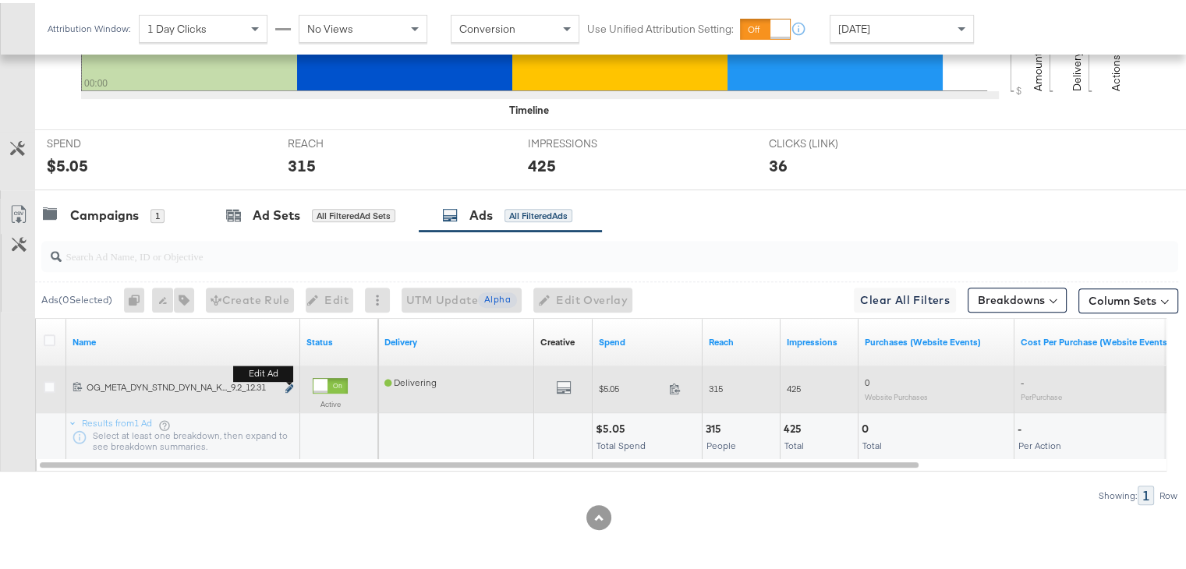
click at [290, 380] on button "Edit ad" at bounding box center [289, 386] width 9 height 16
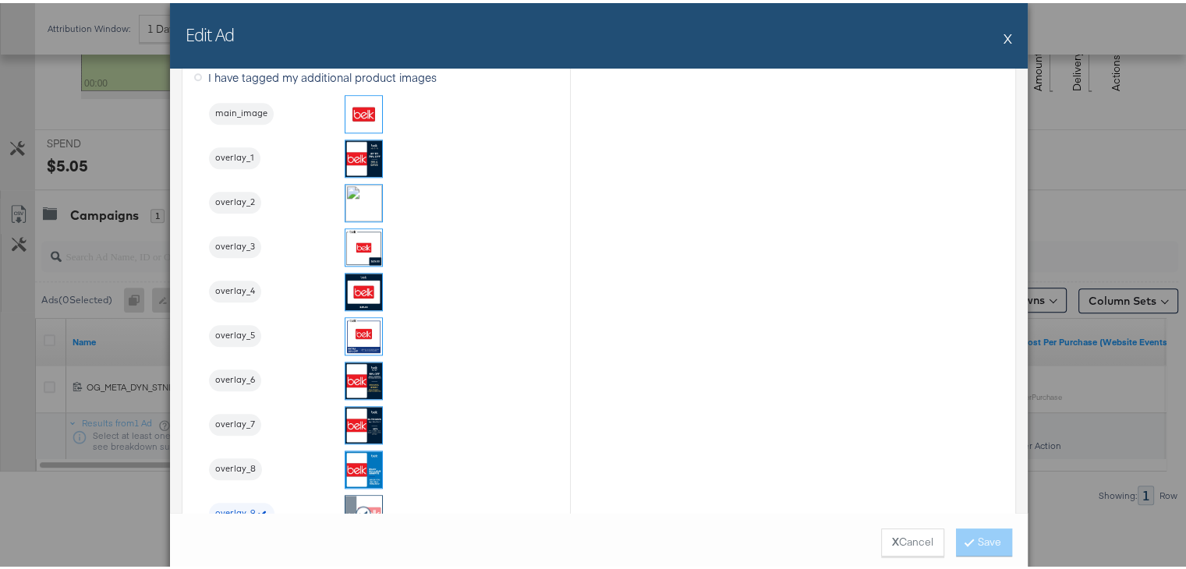
scroll to position [1733, 0]
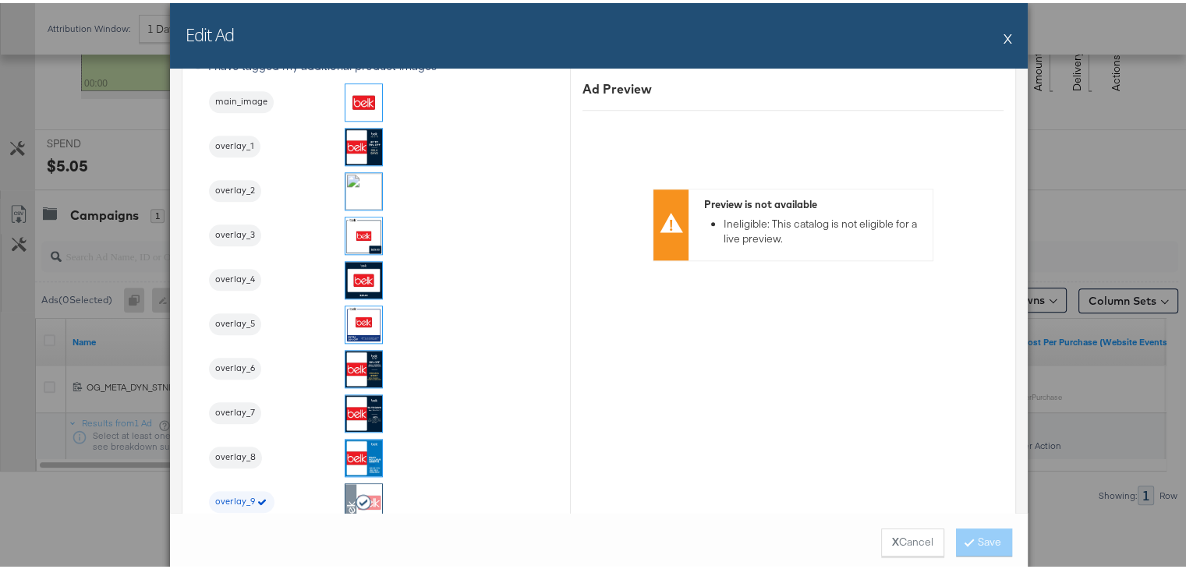
click at [1004, 33] on button "X" at bounding box center [1008, 34] width 9 height 31
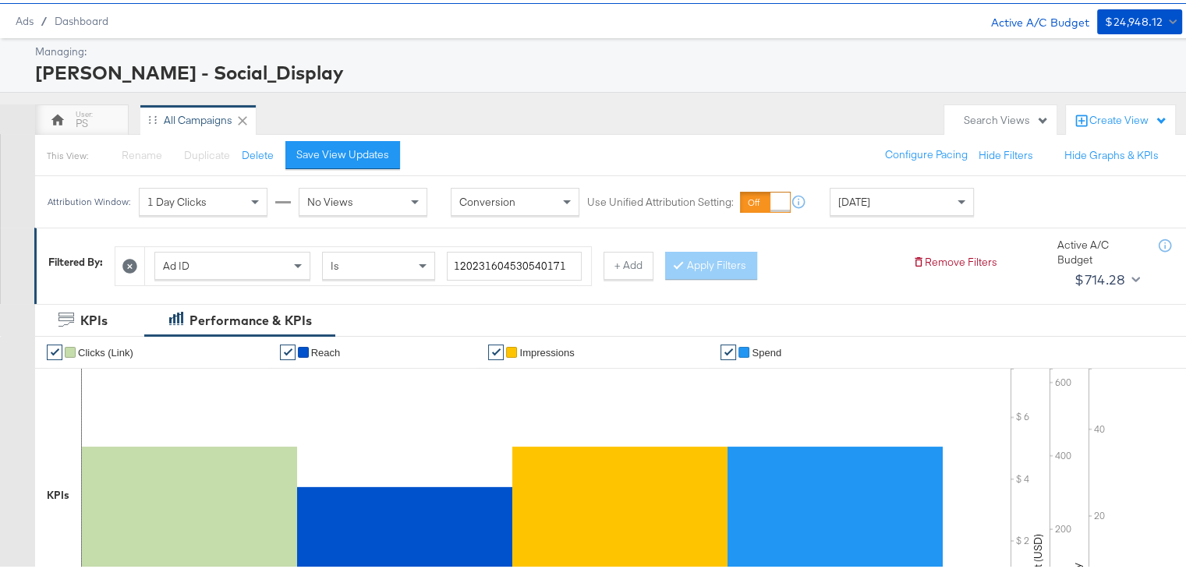
scroll to position [42, 0]
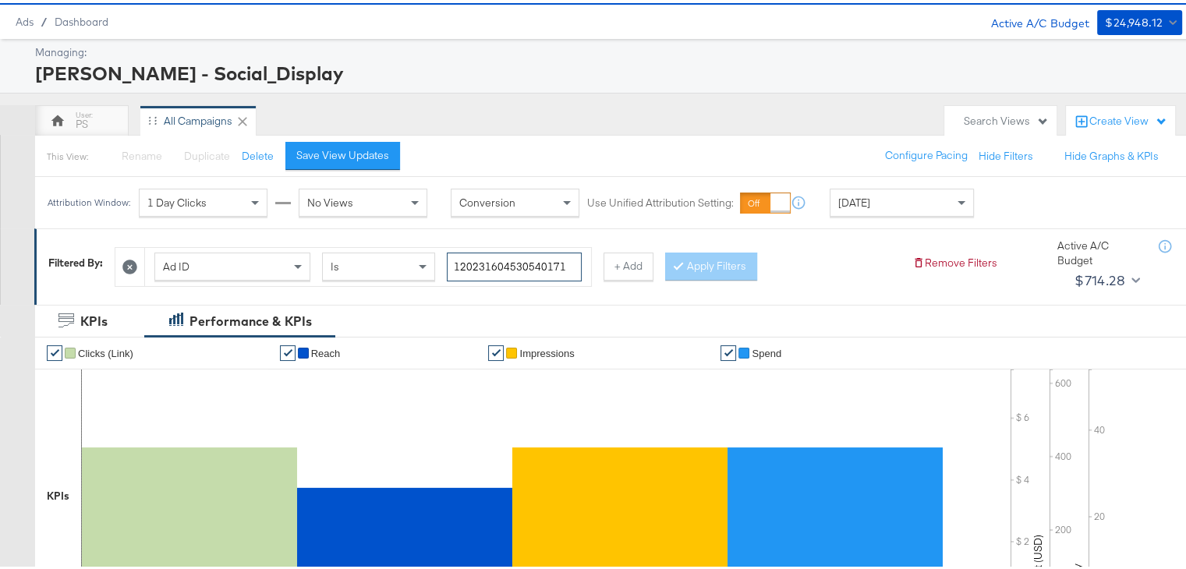
click at [476, 262] on input "120231604530540171" at bounding box center [514, 264] width 135 height 29
paste input "43463476"
type input "120231434634760171"
click at [706, 258] on button "Apply Filters" at bounding box center [711, 264] width 92 height 28
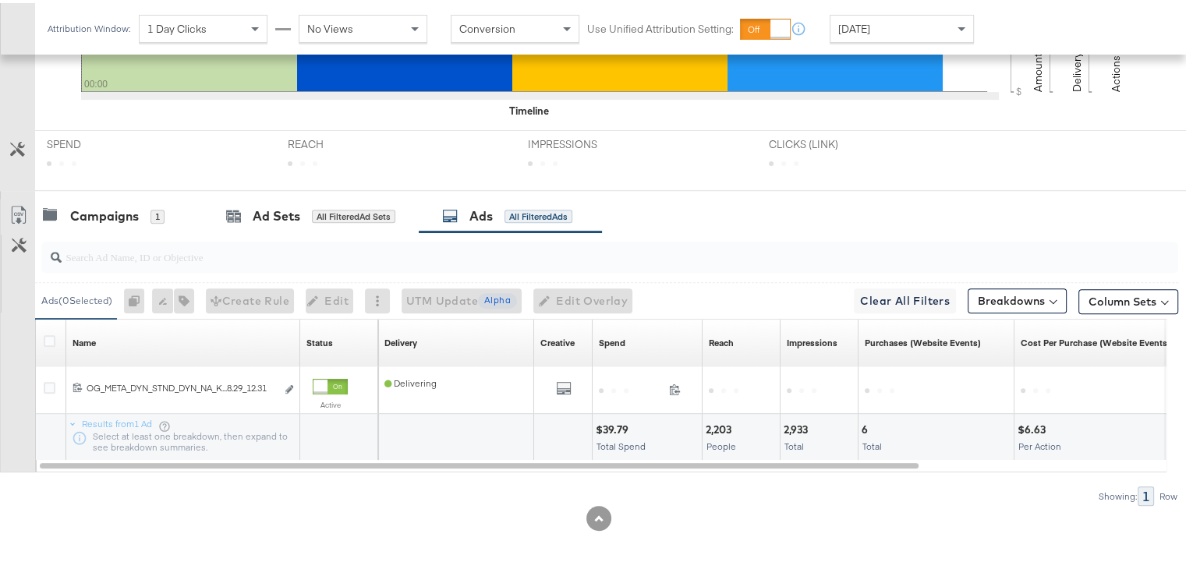
scroll to position [554, 0]
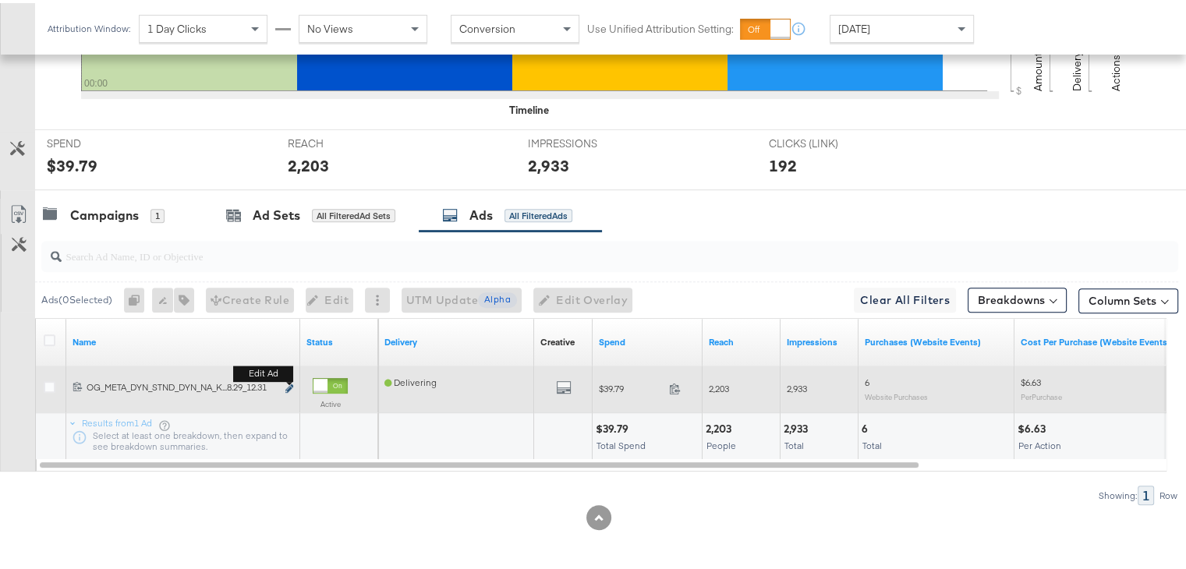
click at [287, 381] on icon "link" at bounding box center [289, 385] width 8 height 9
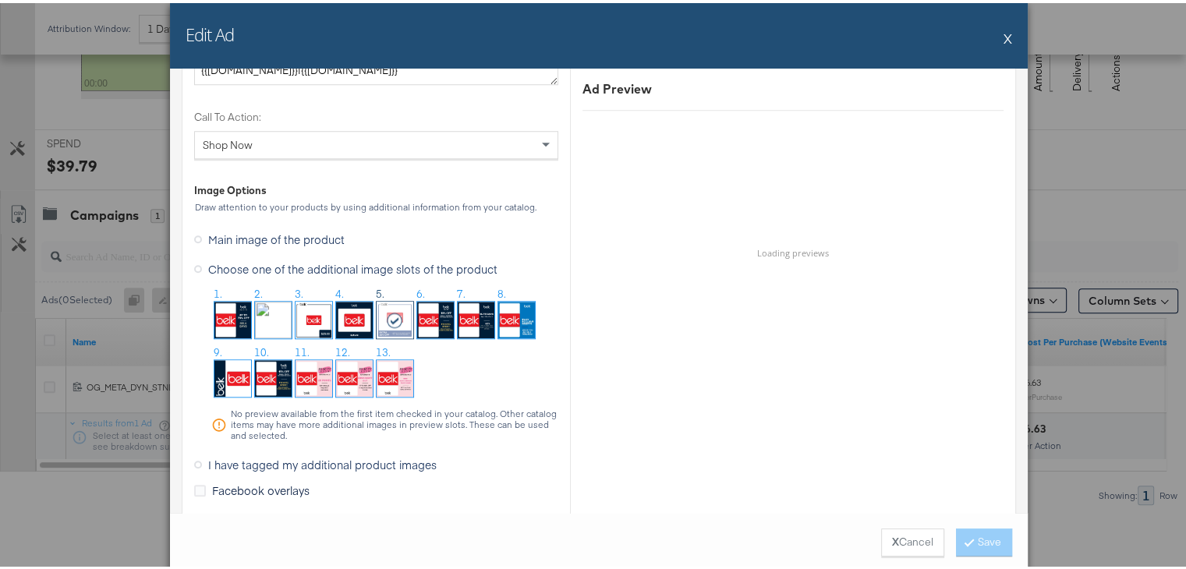
scroll to position [1596, 0]
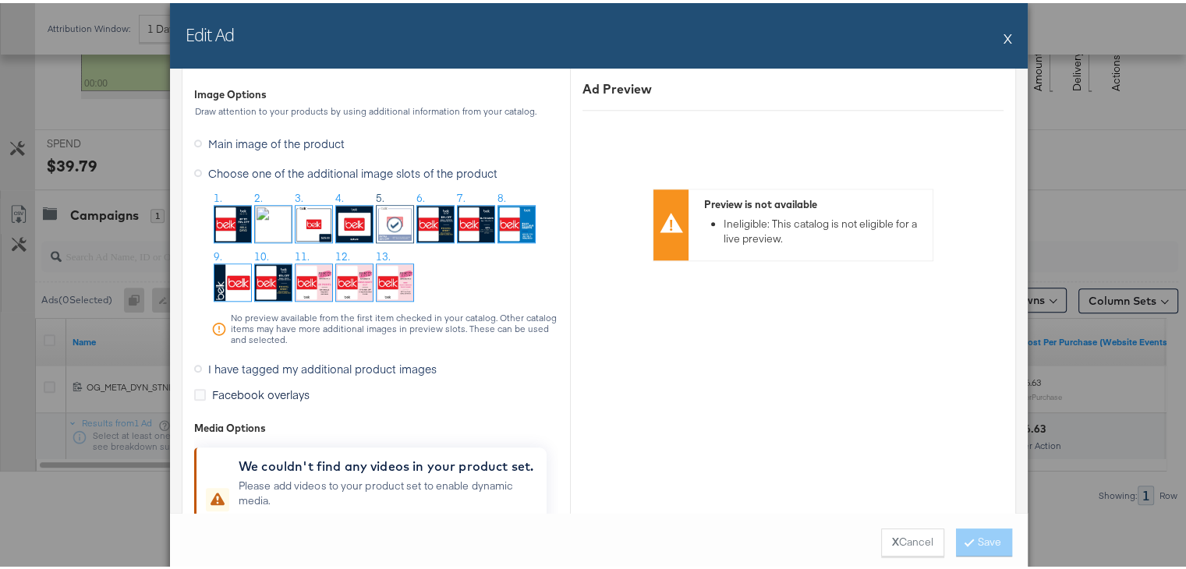
click at [1004, 37] on button "X" at bounding box center [1008, 34] width 9 height 31
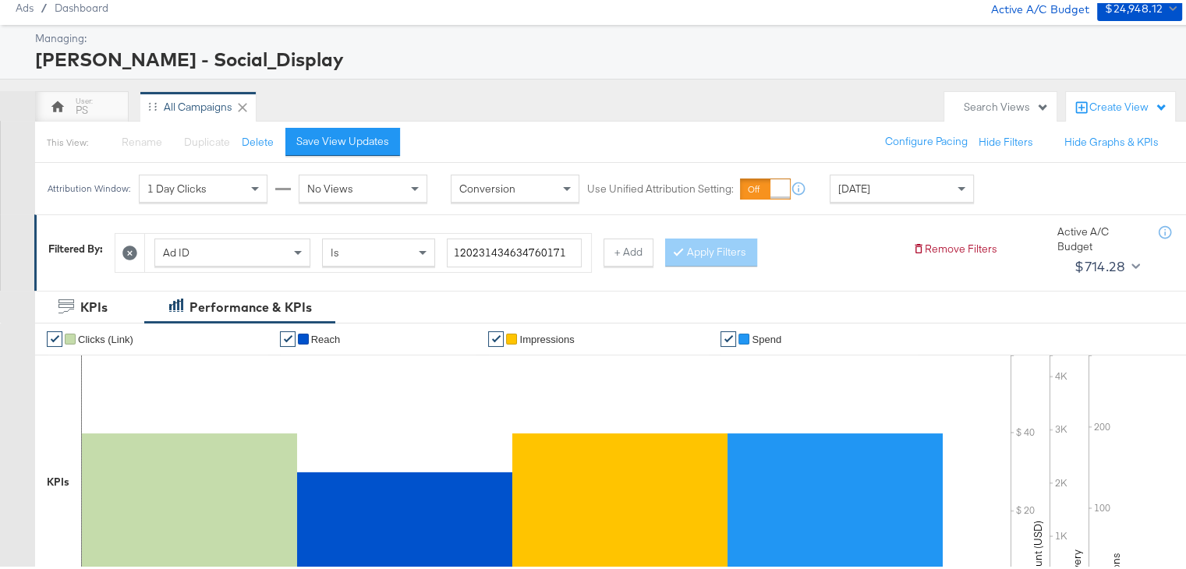
scroll to position [0, 0]
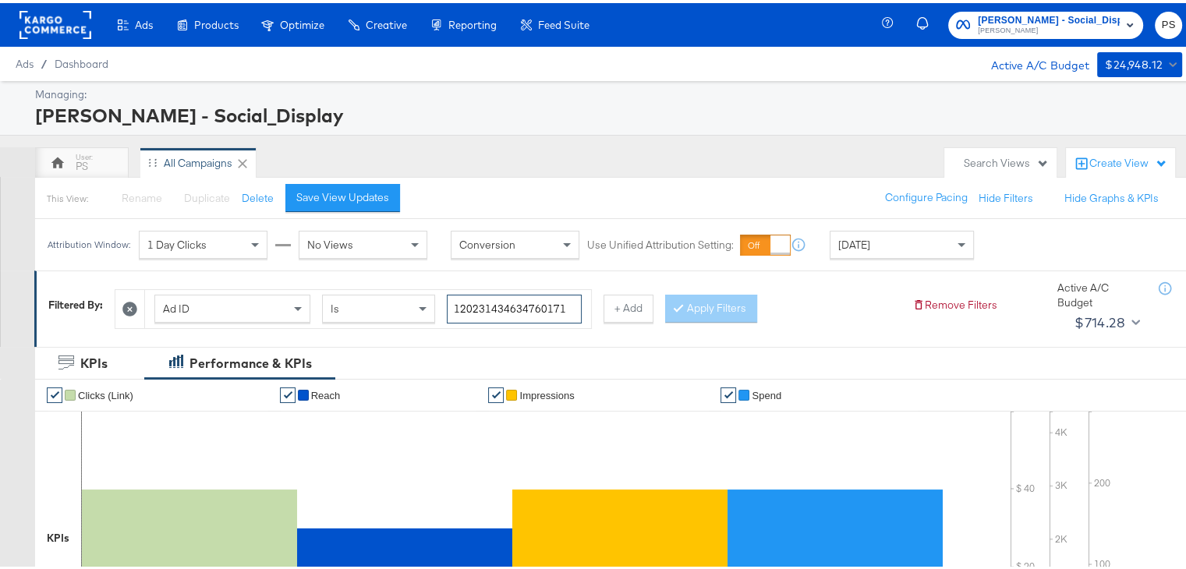
click at [483, 294] on input "120231434634760171" at bounding box center [514, 306] width 135 height 29
paste input "294314675"
type input "120232943146750171"
click at [686, 293] on button "Apply Filters" at bounding box center [711, 306] width 92 height 28
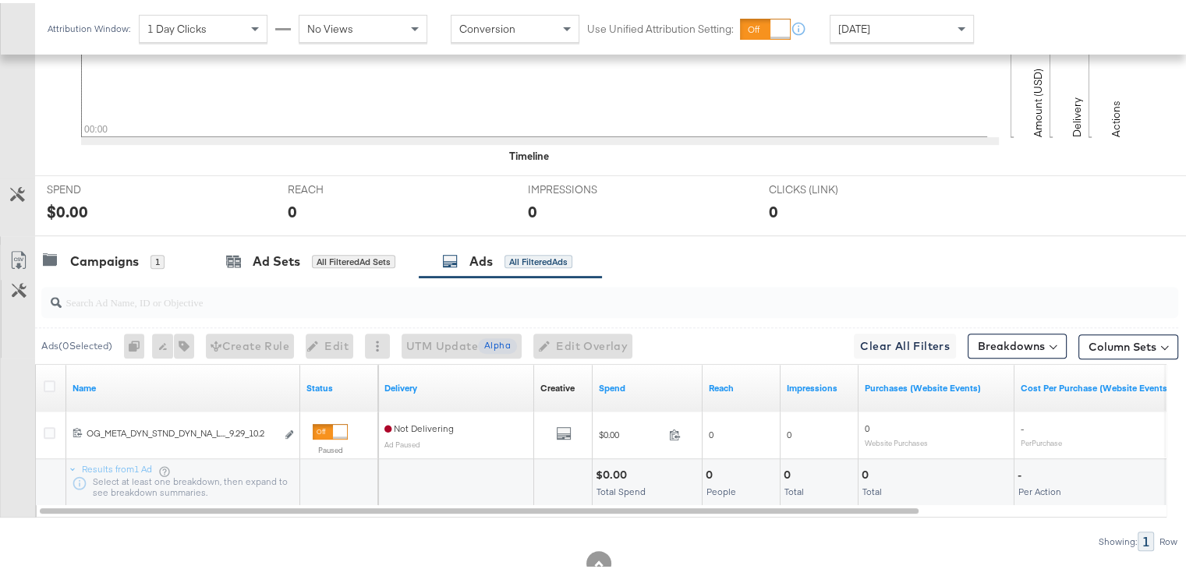
scroll to position [554, 0]
